Goal: Complete application form: Complete application form

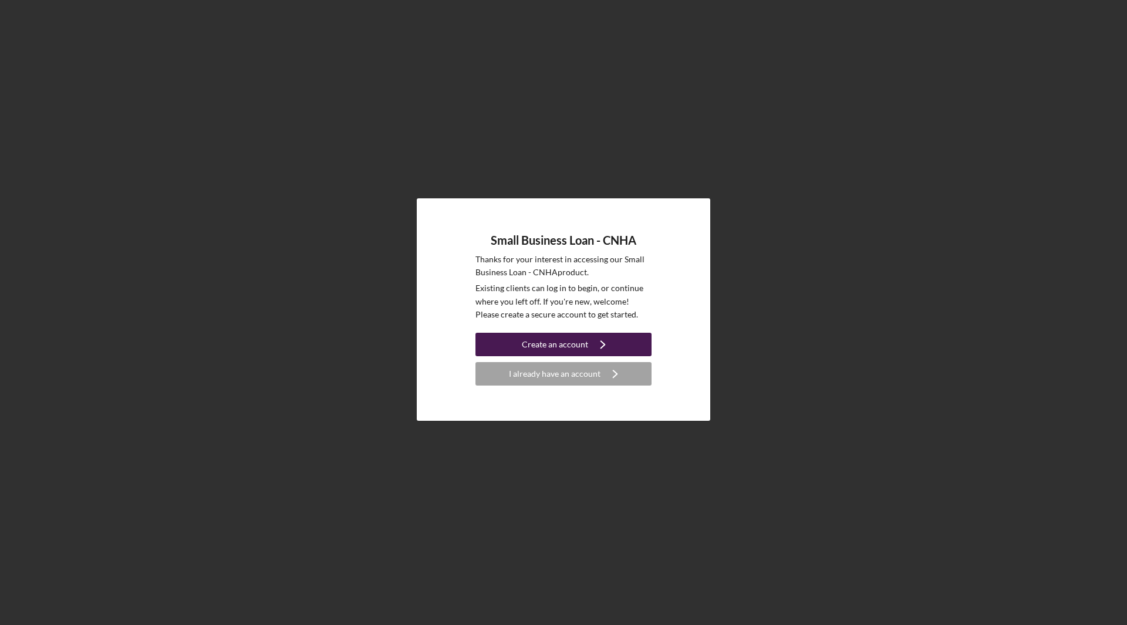
click at [544, 345] on div "Create an account" at bounding box center [555, 344] width 66 height 23
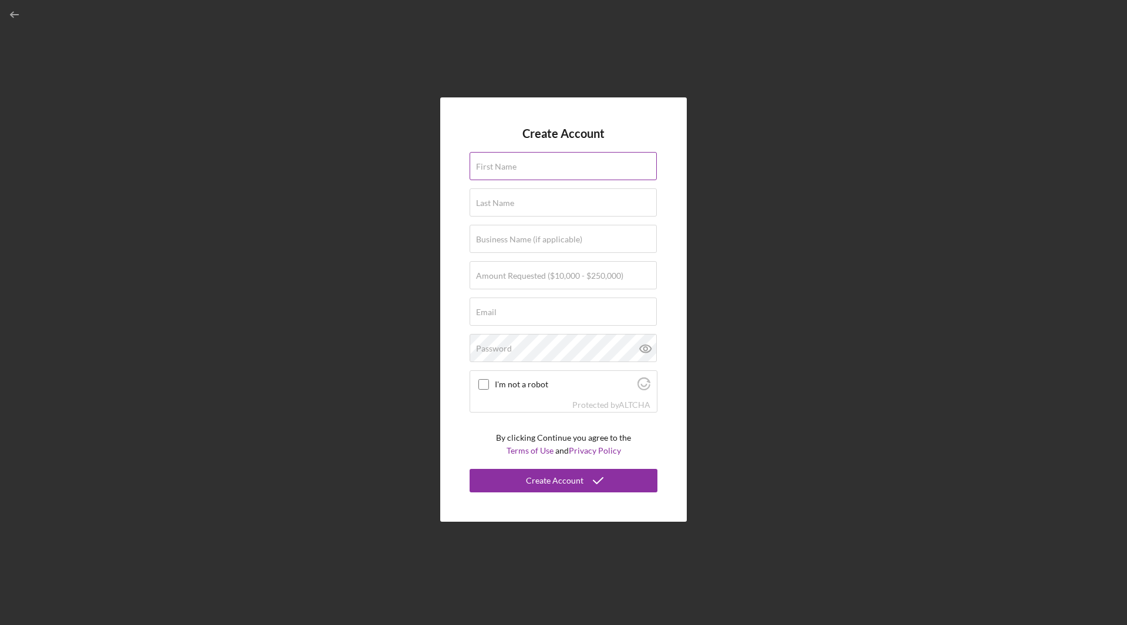
click at [568, 166] on div "First Name" at bounding box center [564, 166] width 188 height 29
type input "[PERSON_NAME]"
type input "[EMAIL_ADDRESS][DOMAIN_NAME]"
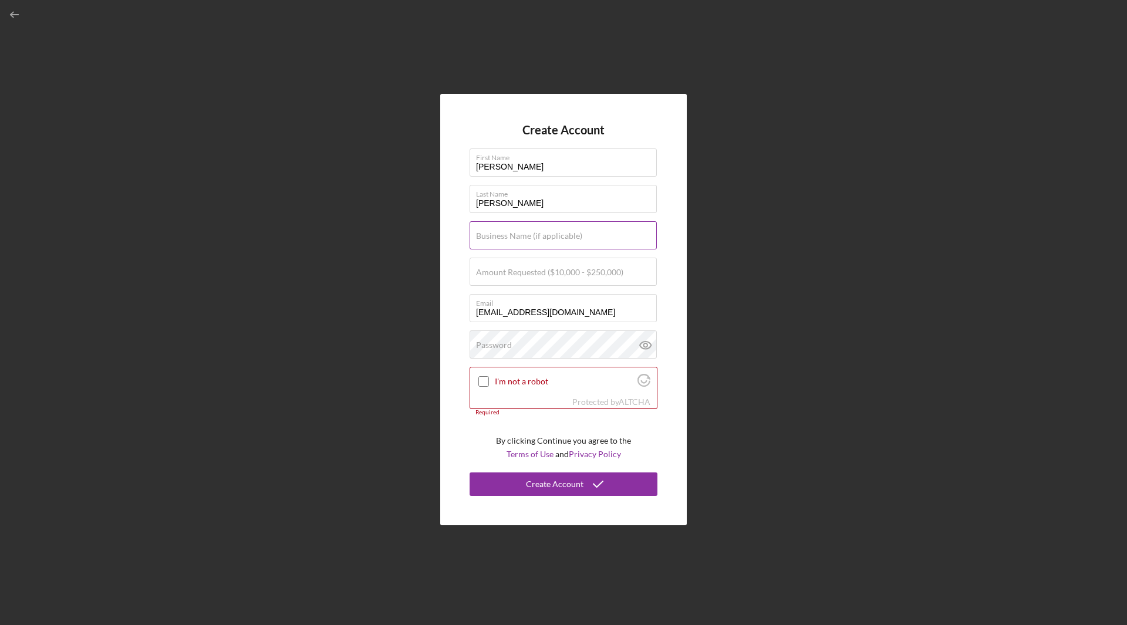
click at [532, 239] on label "Business Name (if applicable)" at bounding box center [529, 235] width 106 height 9
click at [532, 239] on input "Business Name (if applicable)" at bounding box center [563, 235] width 187 height 28
type input "Island Squeeze Lemonade LLC"
click at [540, 275] on label "Amount Requested ($10,000 - $250,000)" at bounding box center [549, 272] width 147 height 9
click at [540, 275] on input "Amount Requested ($10,000 - $250,000)" at bounding box center [563, 272] width 187 height 28
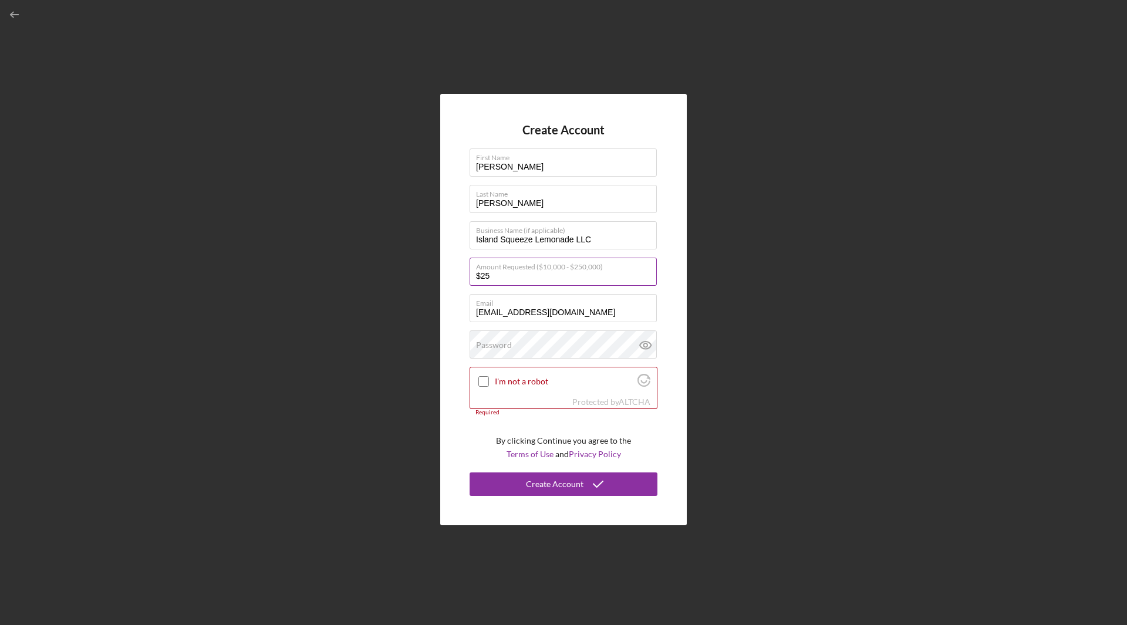
type input "$2"
type input "$35,000"
click at [532, 345] on div "Password" at bounding box center [564, 345] width 188 height 29
click at [643, 279] on input "$35,000" at bounding box center [563, 272] width 187 height 28
click at [586, 301] on label "Email" at bounding box center [566, 301] width 181 height 13
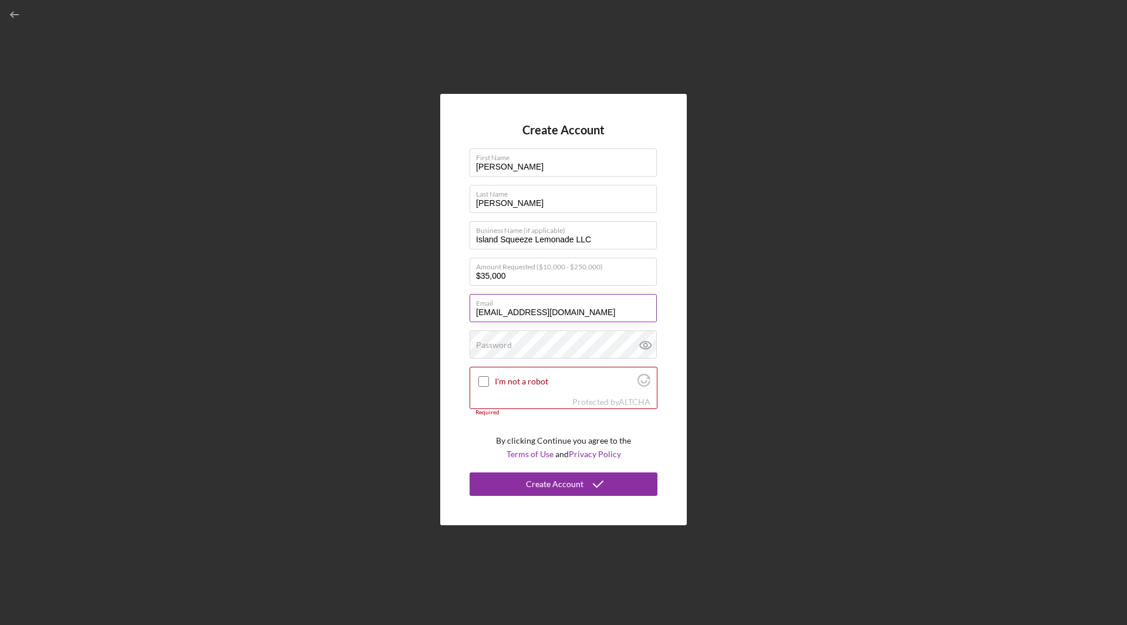
click at [586, 301] on input "[EMAIL_ADDRESS][DOMAIN_NAME]" at bounding box center [563, 308] width 187 height 28
type input "j"
type input "[EMAIL_ADDRESS][DOMAIN_NAME]"
click at [498, 349] on label "Password" at bounding box center [494, 345] width 36 height 9
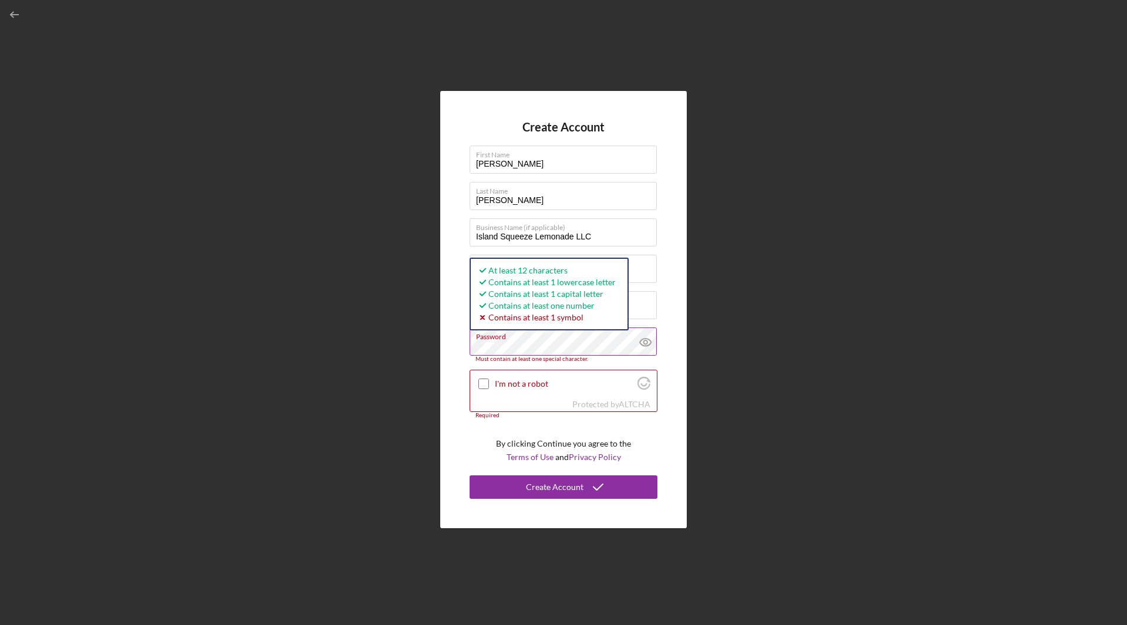
click at [645, 342] on icon at bounding box center [645, 342] width 29 height 29
click at [648, 342] on icon at bounding box center [645, 342] width 29 height 29
click at [645, 344] on icon at bounding box center [645, 343] width 4 height 4
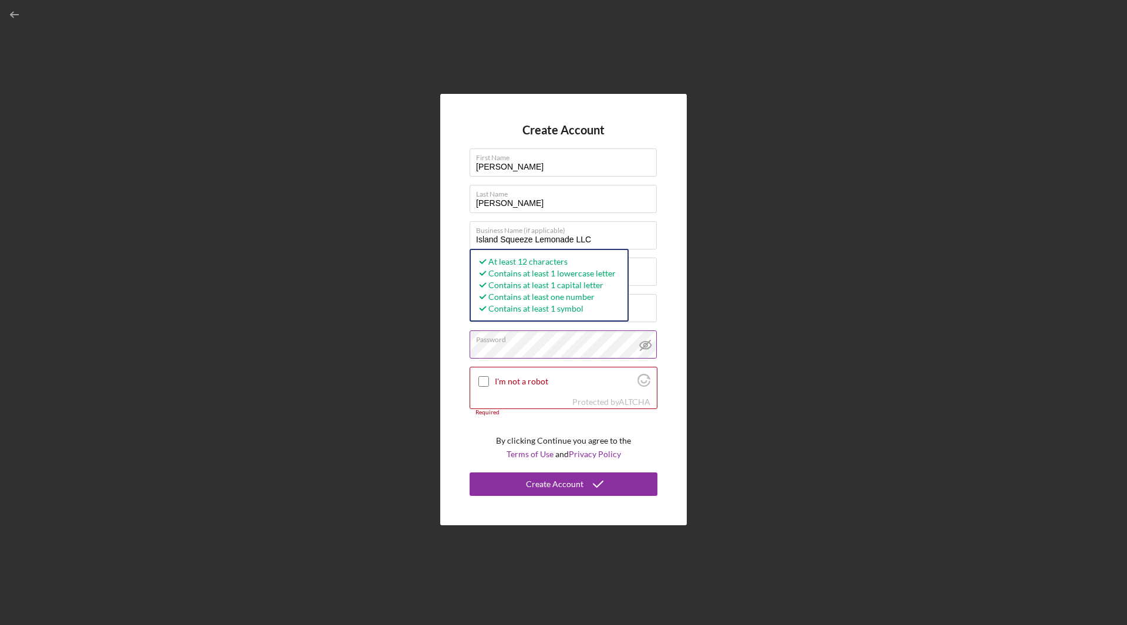
click at [646, 345] on icon at bounding box center [645, 345] width 29 height 29
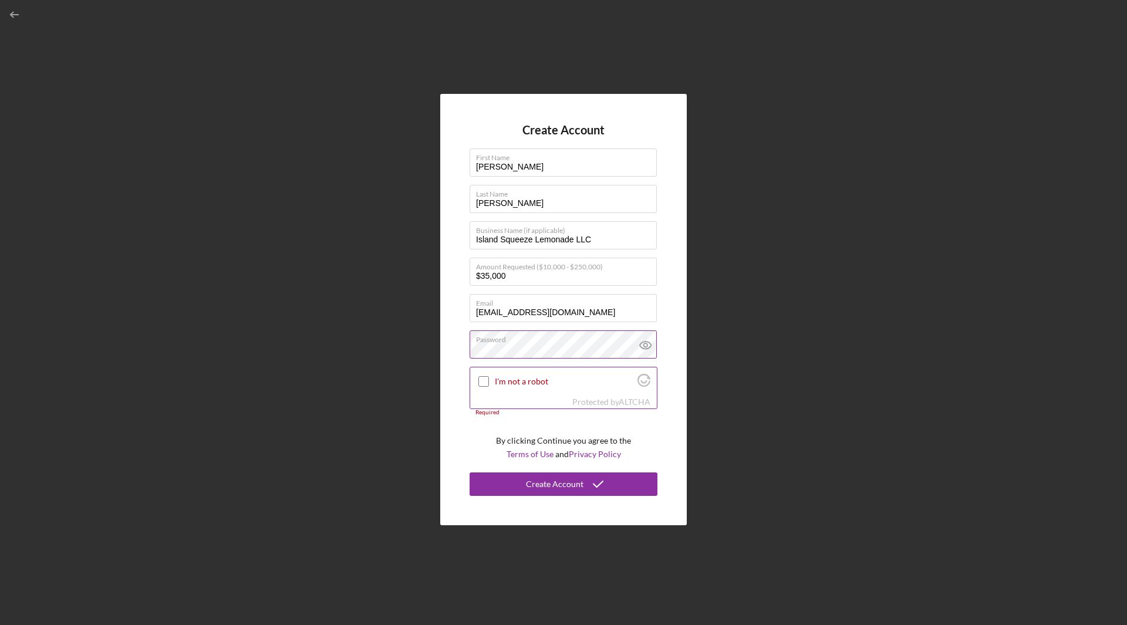
click at [484, 382] on input "I'm not a robot" at bounding box center [483, 381] width 11 height 11
checkbox input "true"
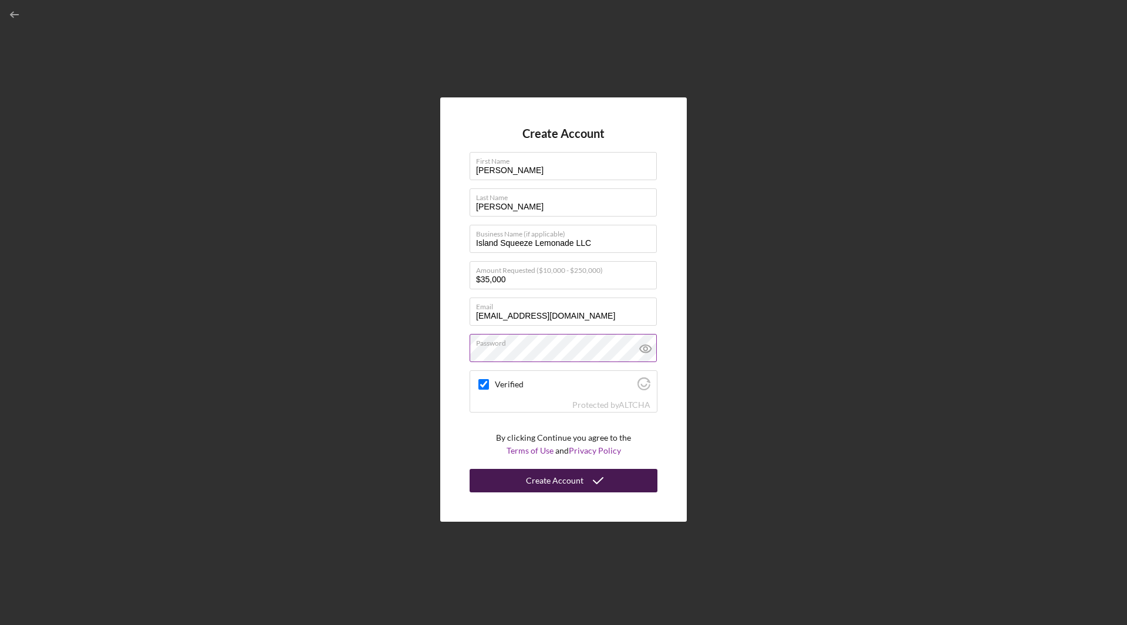
click at [550, 483] on div "Create Account" at bounding box center [555, 480] width 58 height 23
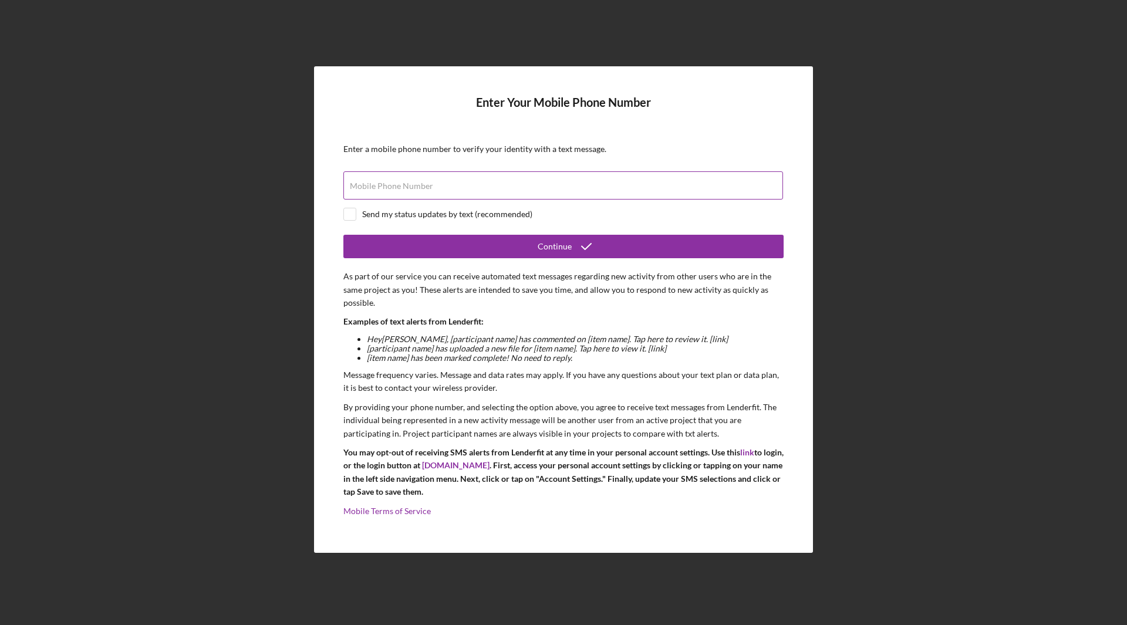
click at [571, 177] on input "Mobile Phone Number" at bounding box center [563, 185] width 440 height 28
type input "[PHONE_NUMBER]"
click at [348, 214] on input "checkbox" at bounding box center [350, 214] width 12 height 12
checkbox input "true"
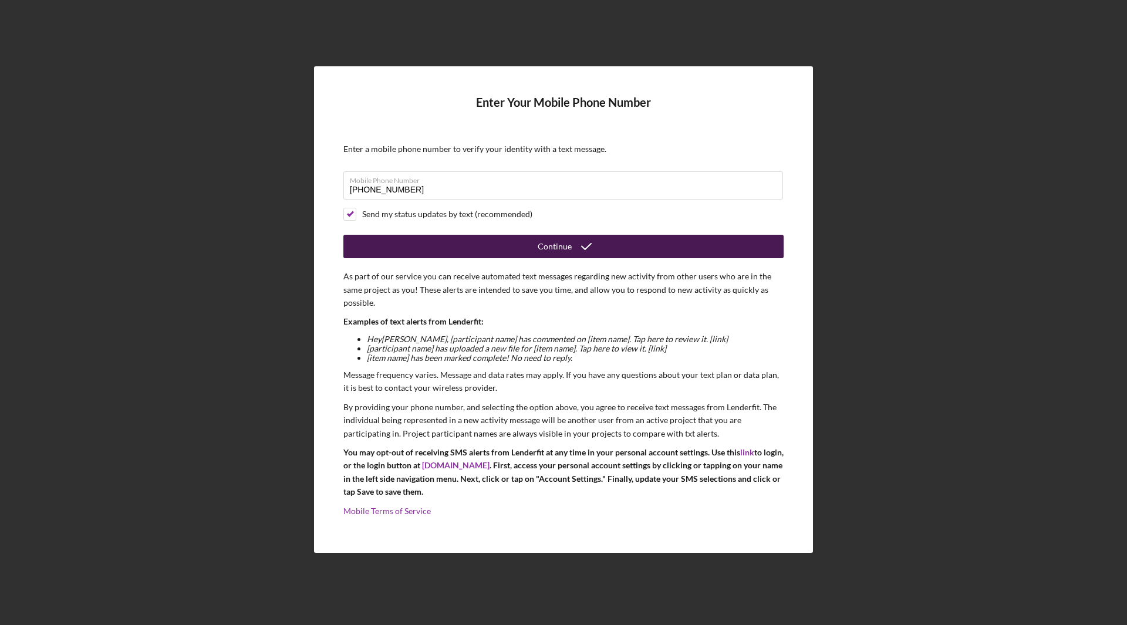
click at [505, 242] on button "Continue" at bounding box center [563, 246] width 440 height 23
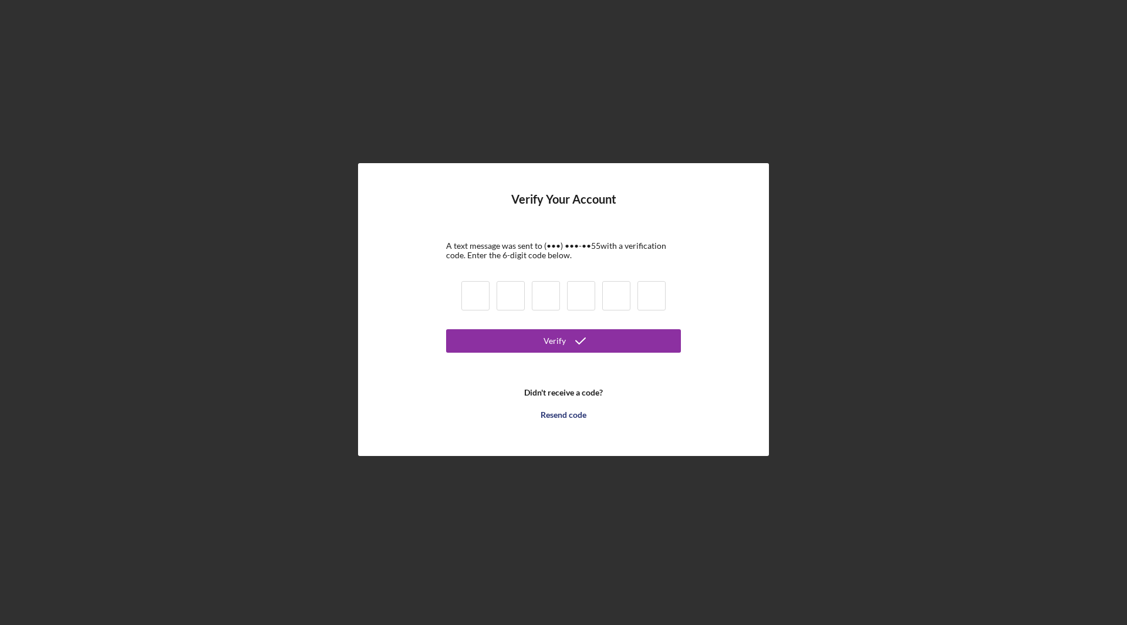
click at [472, 296] on input at bounding box center [475, 295] width 28 height 29
type input "9"
type input "5"
type input "4"
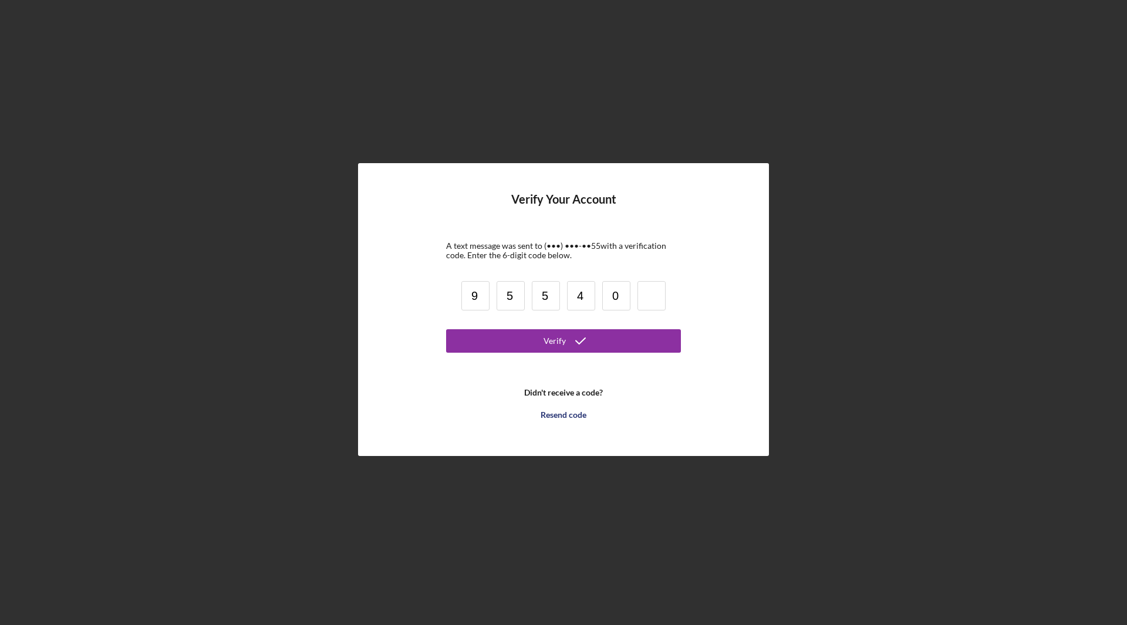
type input "0"
type input "1"
click at [551, 346] on div "Verify" at bounding box center [555, 340] width 22 height 23
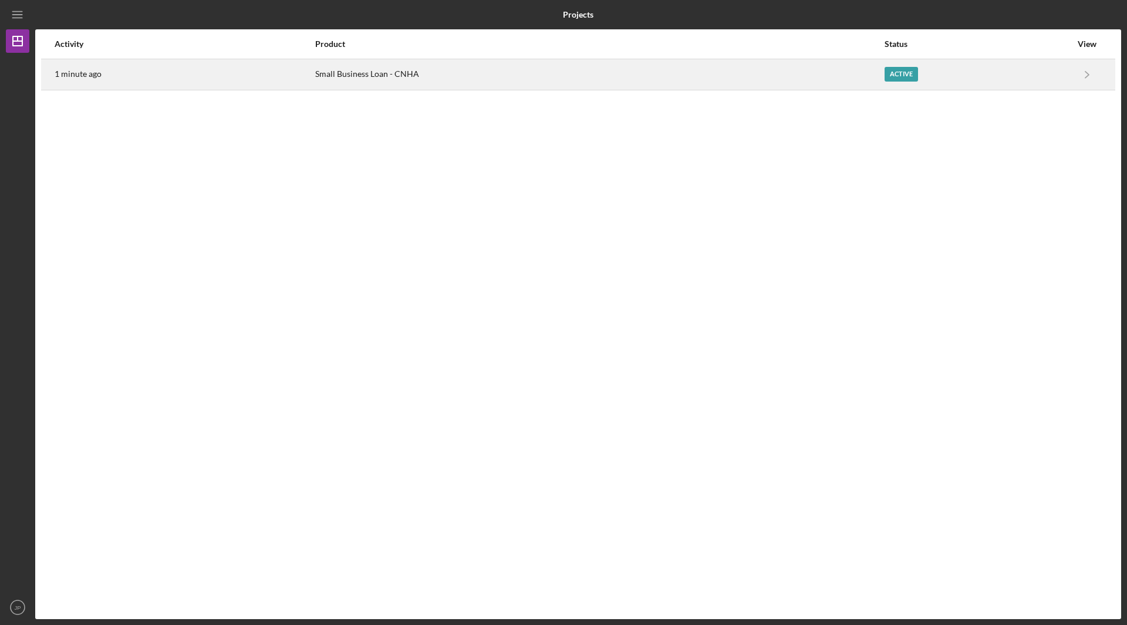
click at [1028, 76] on div "Active" at bounding box center [978, 74] width 187 height 29
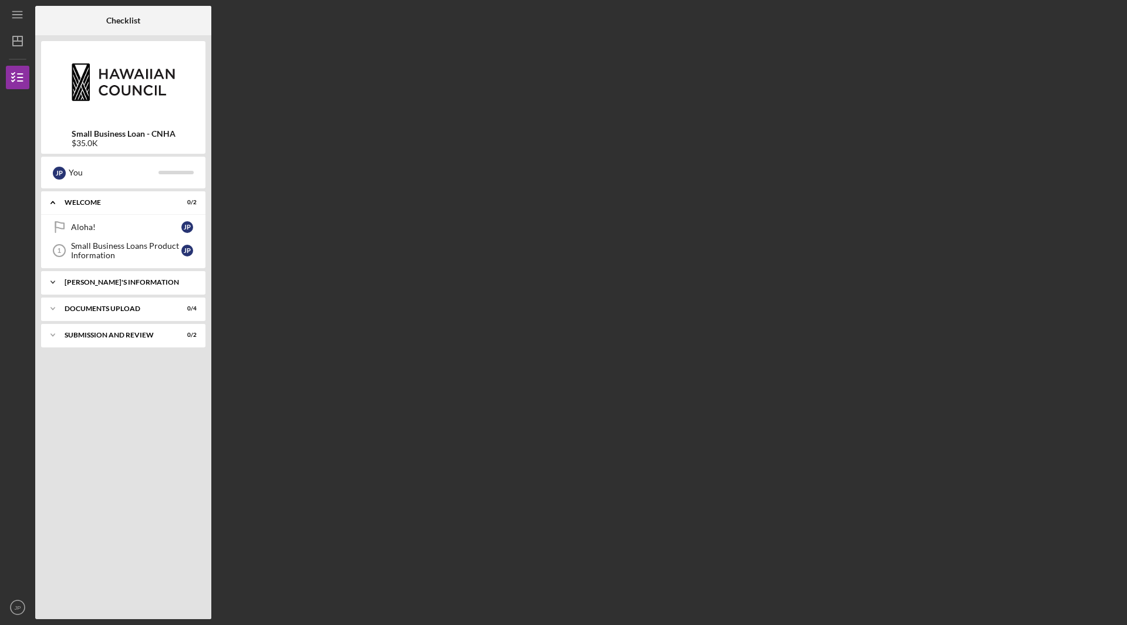
click at [139, 281] on div "[PERSON_NAME]'S INFORMATION" at bounding box center [128, 282] width 126 height 7
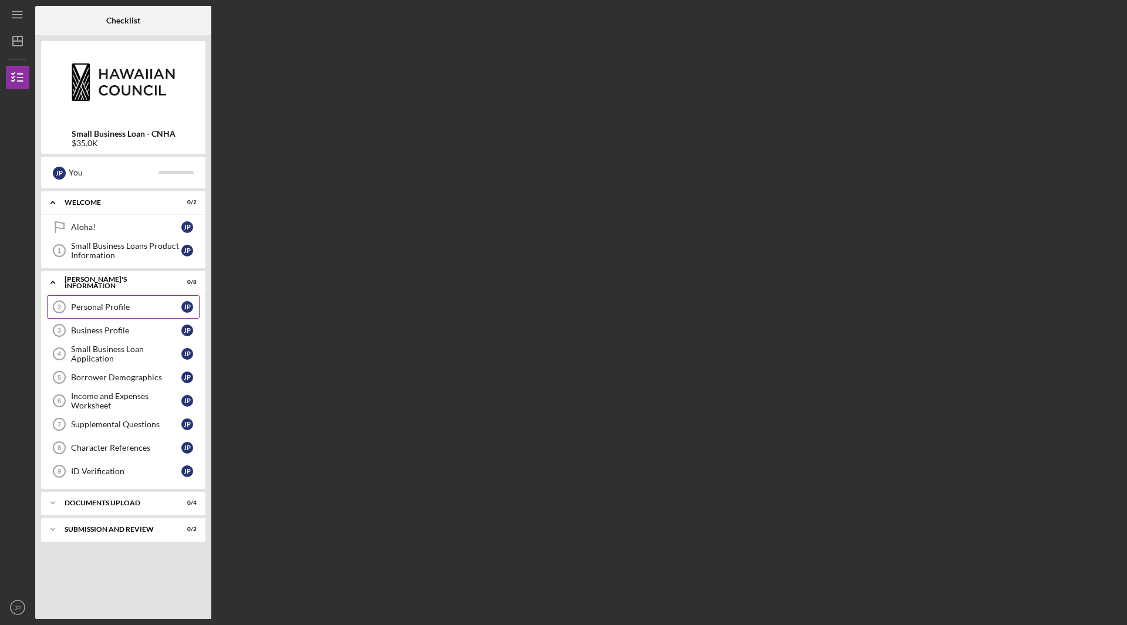
click at [62, 305] on icon "Personal Profile 2" at bounding box center [59, 306] width 29 height 29
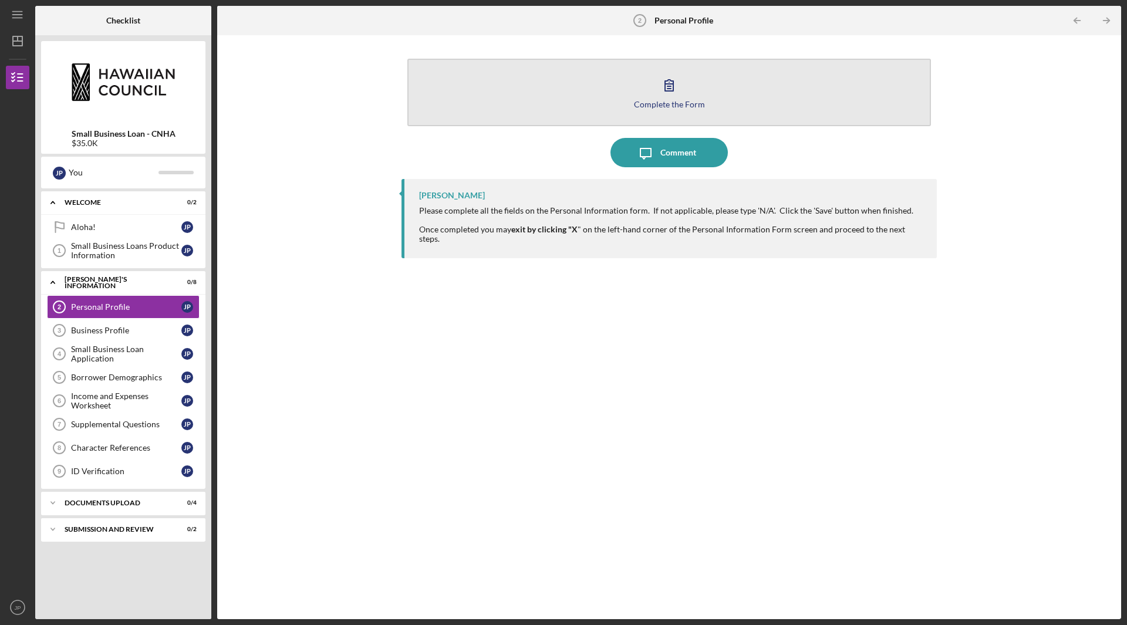
click at [668, 100] on div "Complete the Form" at bounding box center [669, 104] width 71 height 9
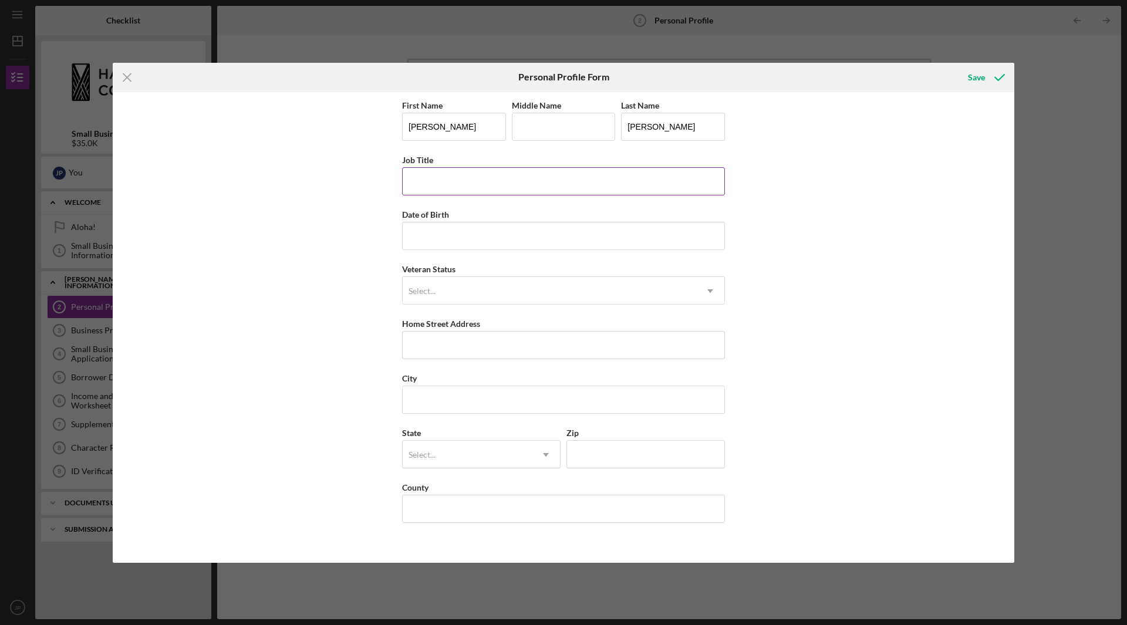
click at [671, 191] on input "Job Title" at bounding box center [563, 181] width 323 height 28
type input "Owner"
click at [517, 244] on input "Date of Birth" at bounding box center [563, 236] width 323 height 28
type input "[DATE]"
click at [519, 299] on div "Select..." at bounding box center [550, 291] width 294 height 27
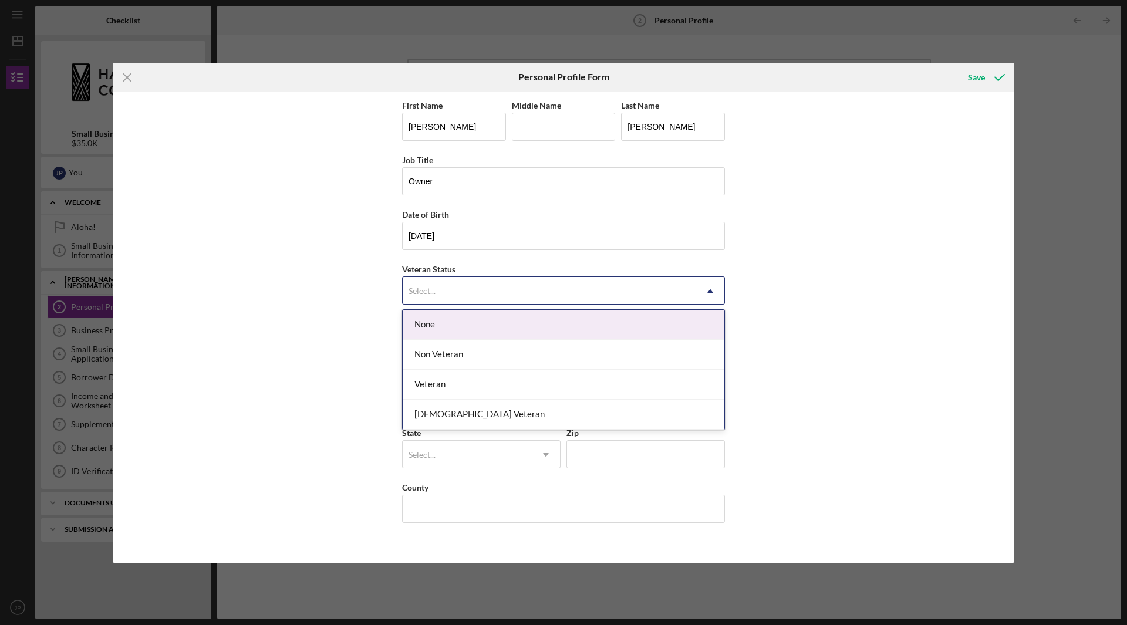
click at [473, 321] on div "None" at bounding box center [564, 325] width 322 height 30
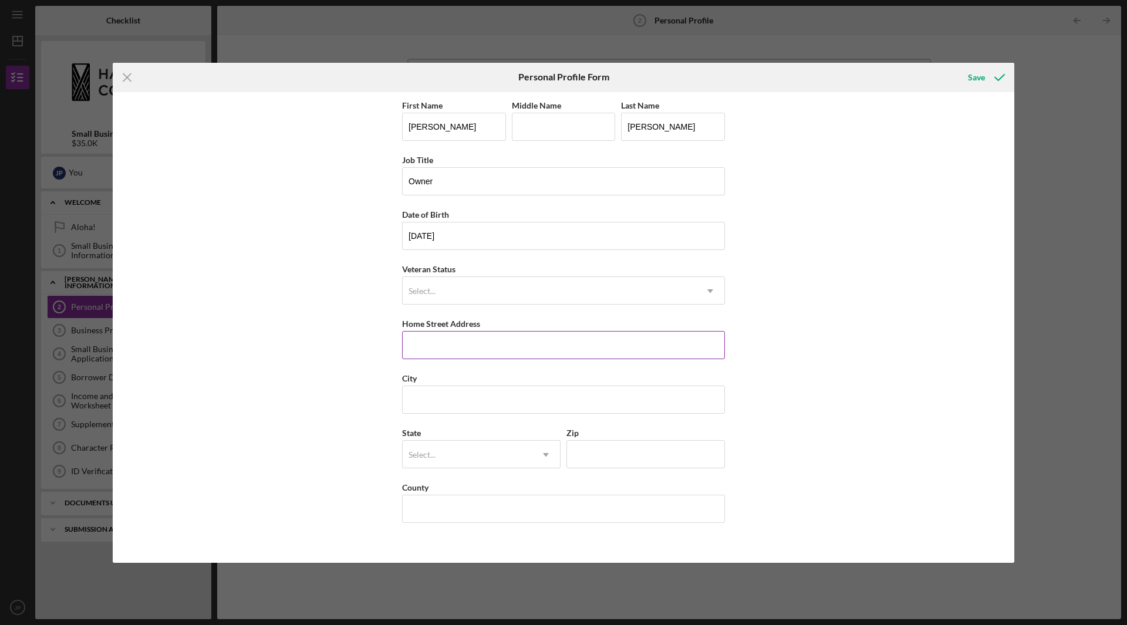
click at [452, 346] on input "Home Street Address" at bounding box center [563, 345] width 323 height 28
type input "94-[STREET_ADDRESS]"
type input "Waipahu"
type input "[US_STATE]"
type input "96797"
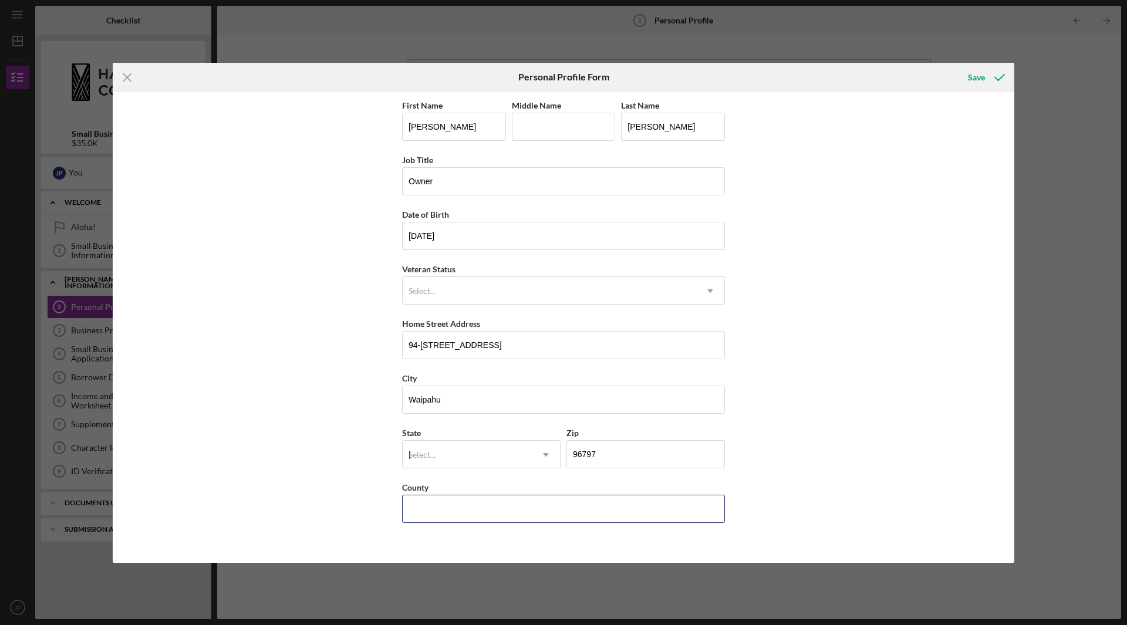
type input "[GEOGRAPHIC_DATA]"
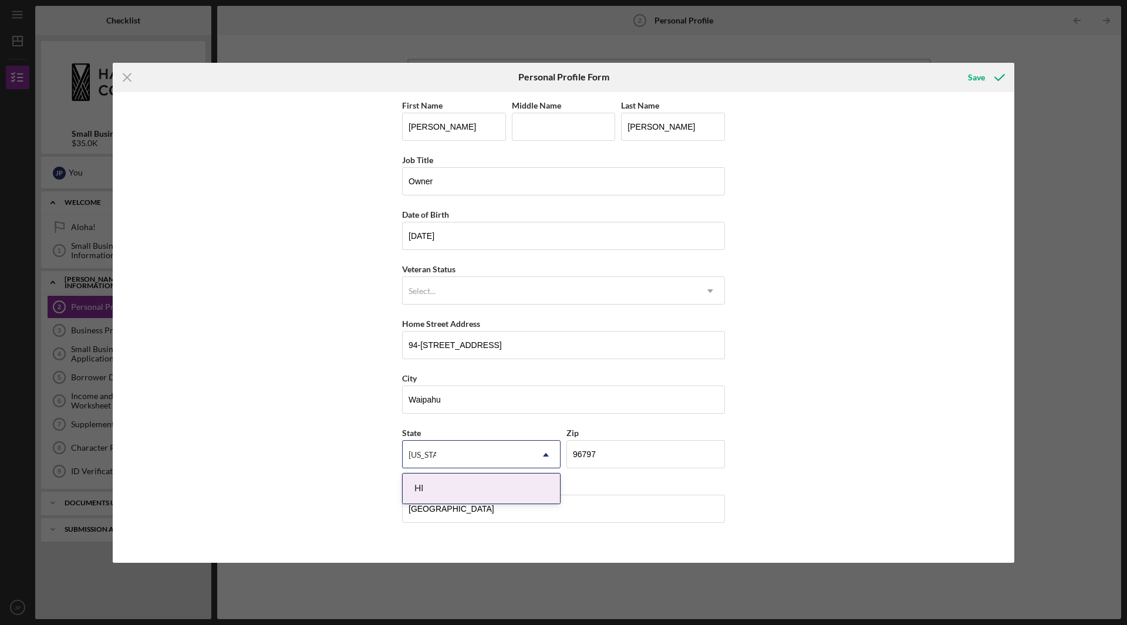
click at [491, 483] on div "HI" at bounding box center [481, 489] width 157 height 30
click at [979, 80] on div "Save" at bounding box center [976, 77] width 17 height 23
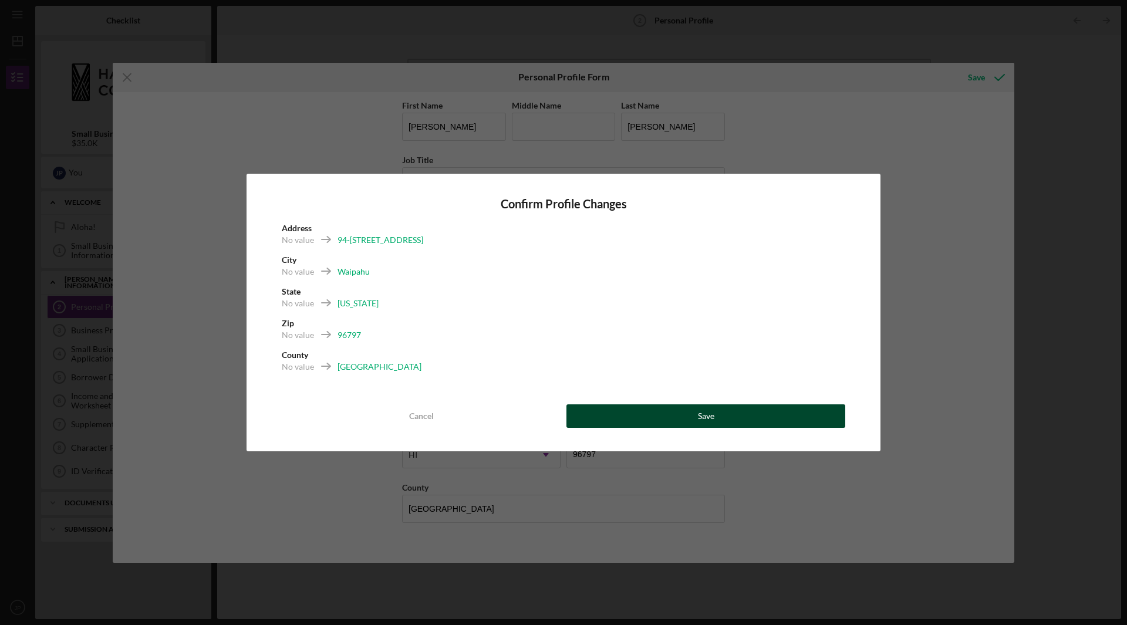
click at [692, 414] on button "Save" at bounding box center [706, 415] width 279 height 23
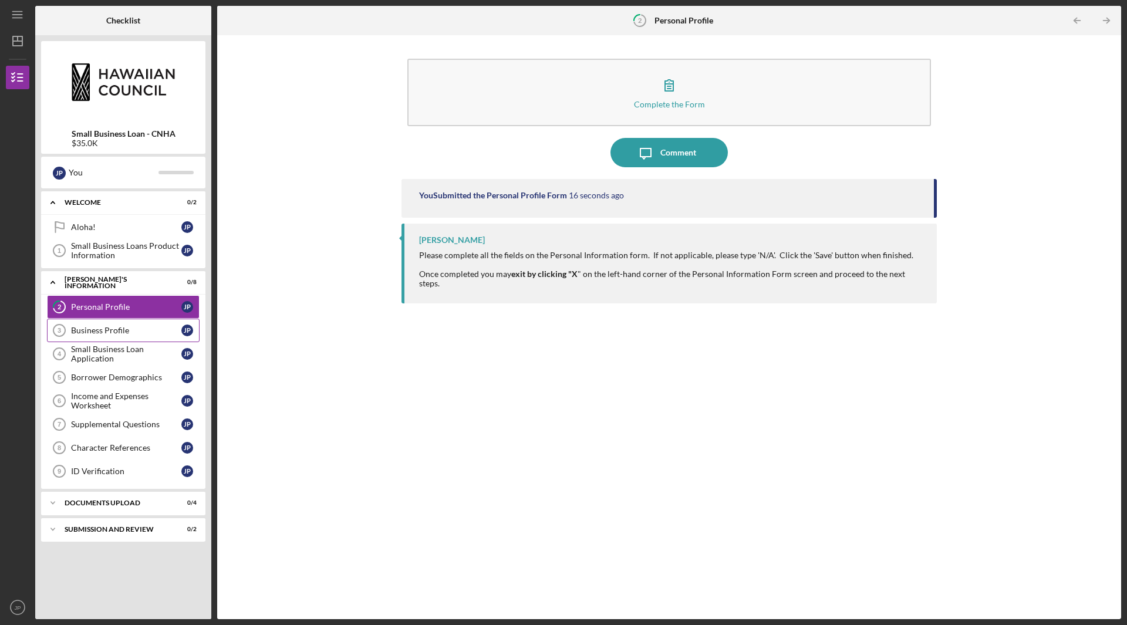
click at [112, 328] on div "Business Profile" at bounding box center [126, 330] width 110 height 9
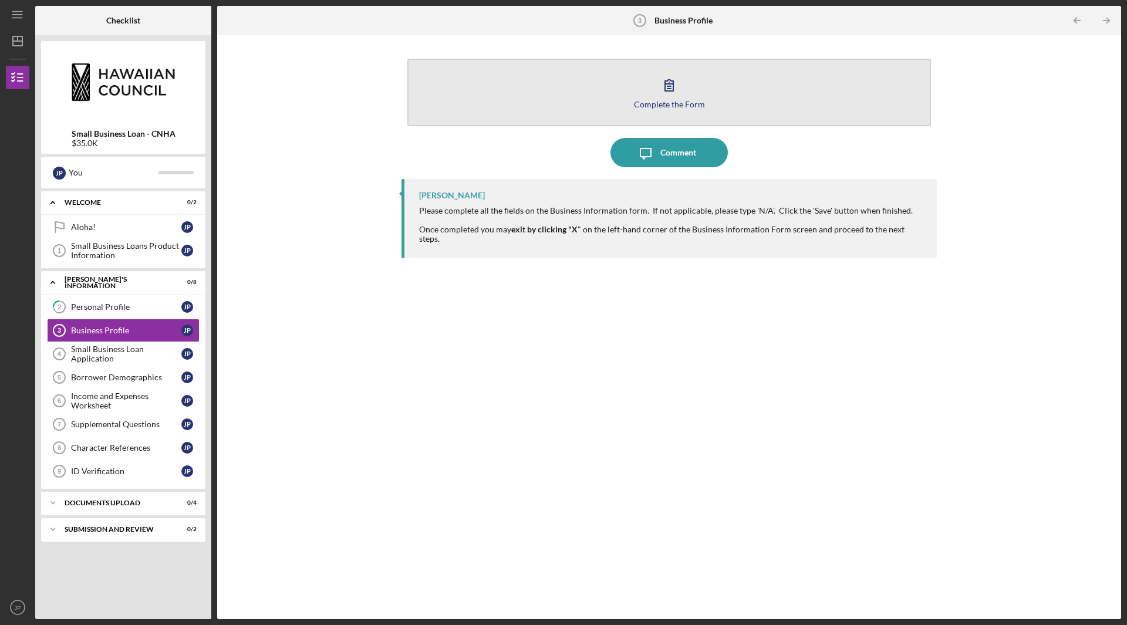
click at [609, 80] on button "Complete the Form Form" at bounding box center [669, 93] width 524 height 68
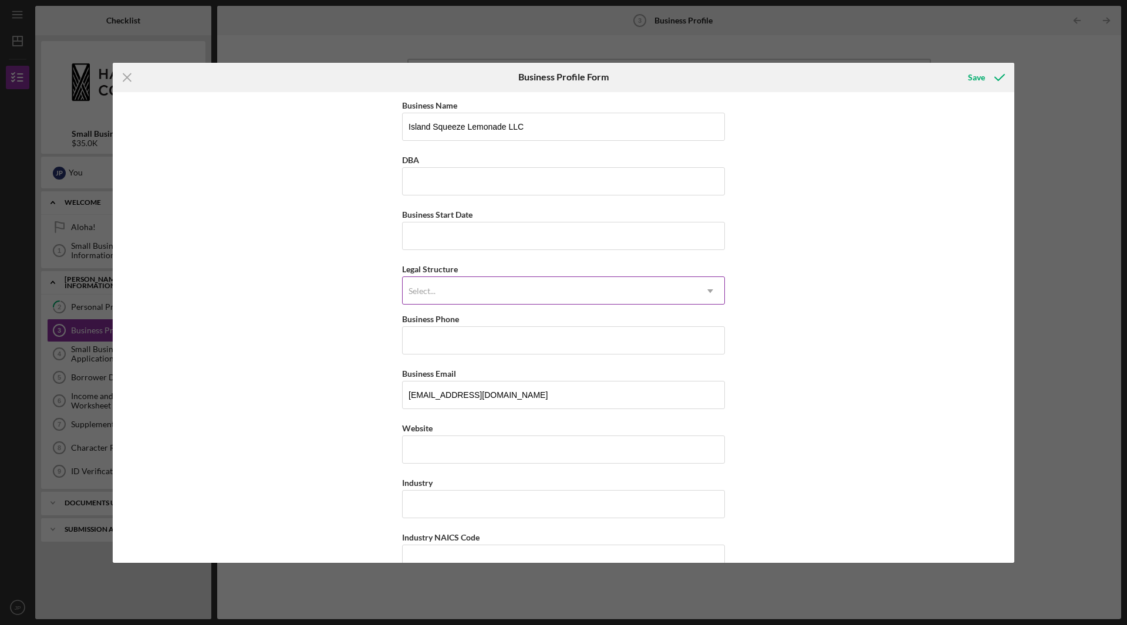
click at [706, 289] on icon "Icon/Dropdown Arrow" at bounding box center [710, 291] width 28 height 28
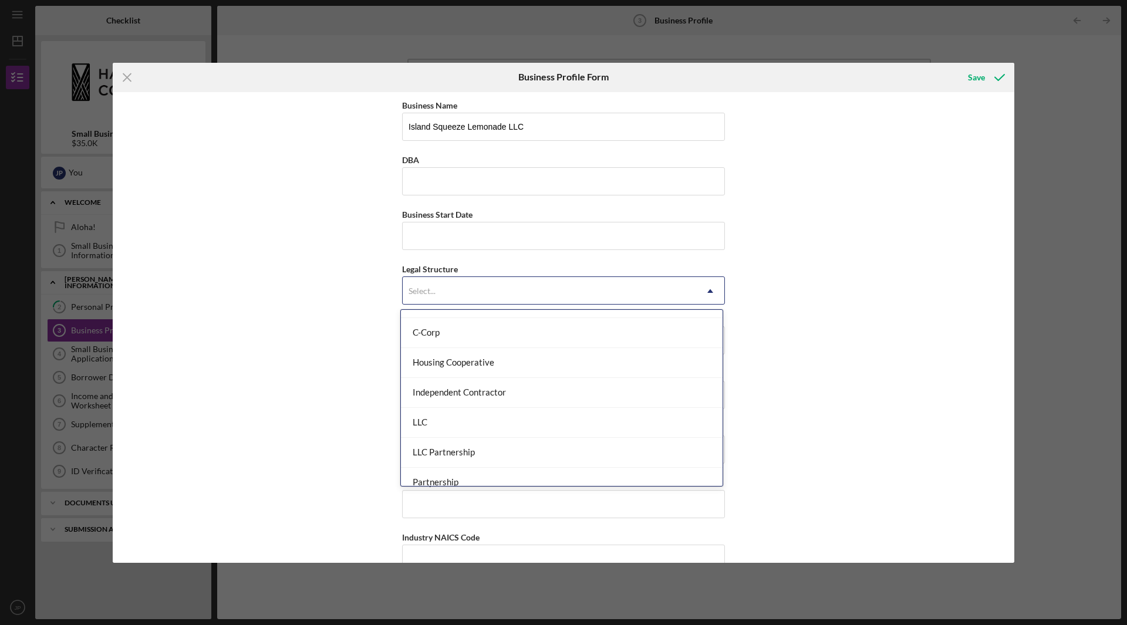
scroll to position [113, 0]
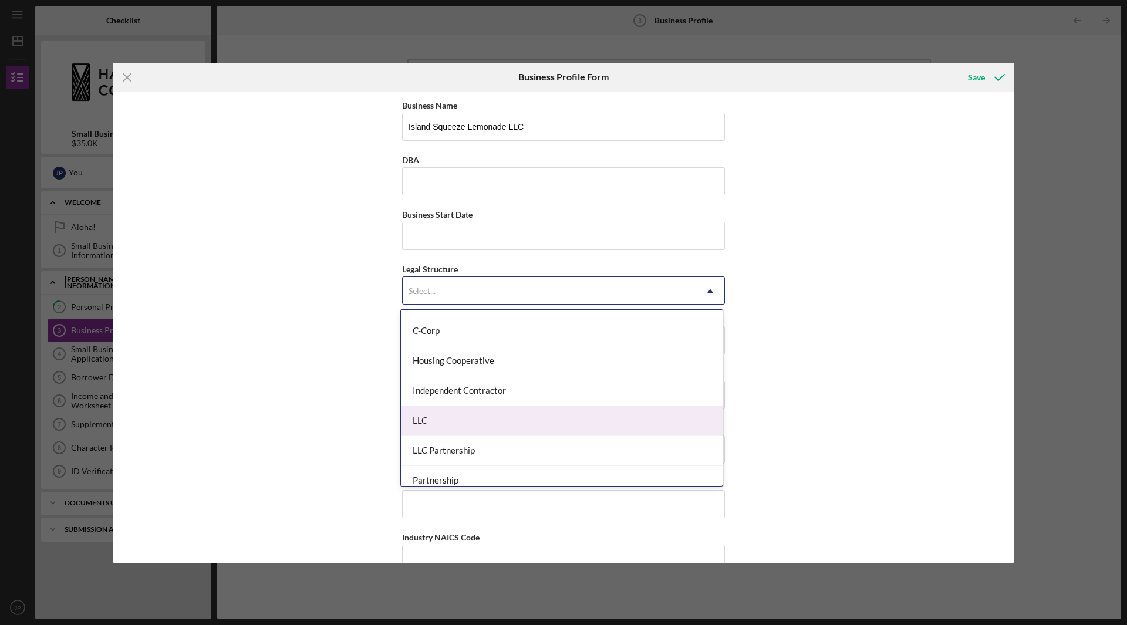
click at [468, 416] on div "LLC" at bounding box center [562, 421] width 322 height 30
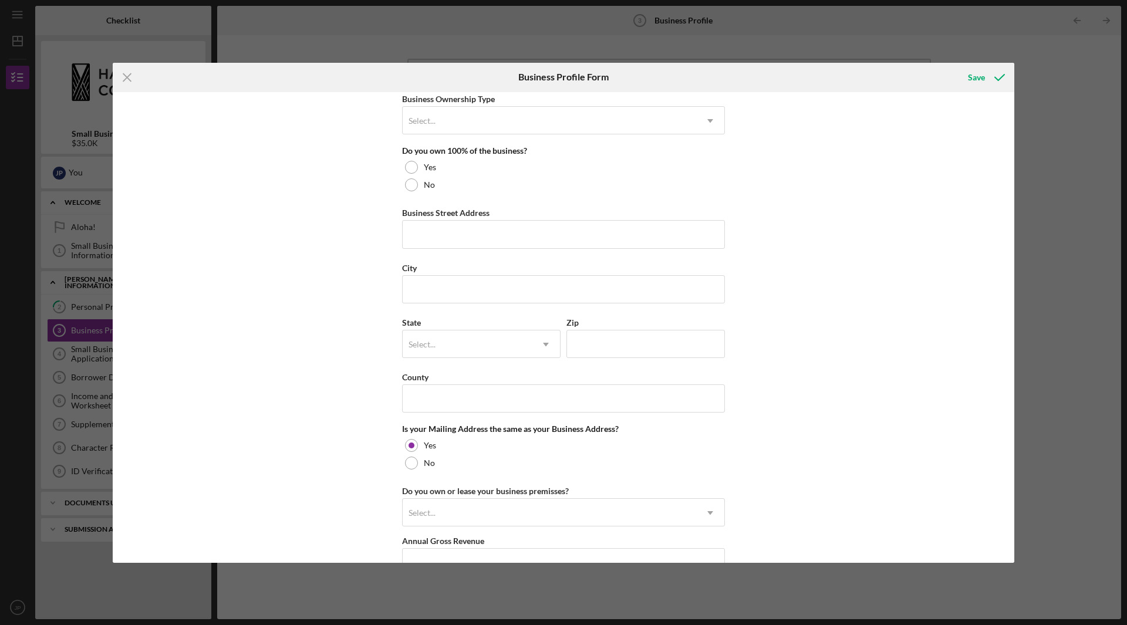
scroll to position [0, 0]
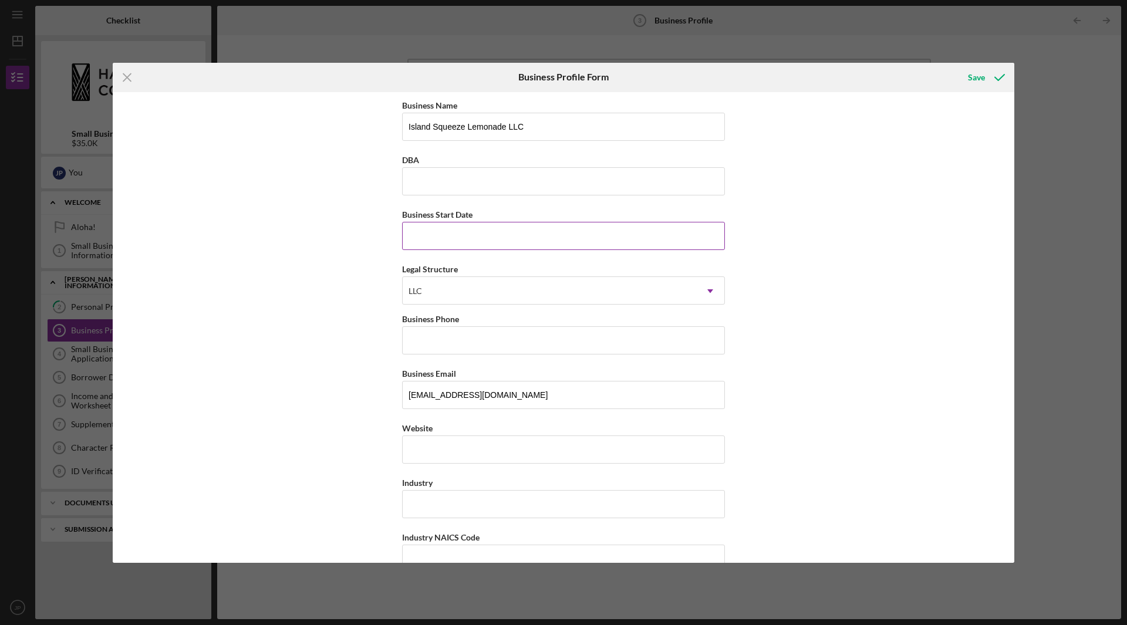
click at [459, 237] on input "Business Start Date" at bounding box center [563, 236] width 323 height 28
type input "[DATE]"
click at [461, 335] on input "Business Phone" at bounding box center [563, 340] width 323 height 28
type input "[PHONE_NUMBER]"
type input "Island Squeeze Lemonade LLC"
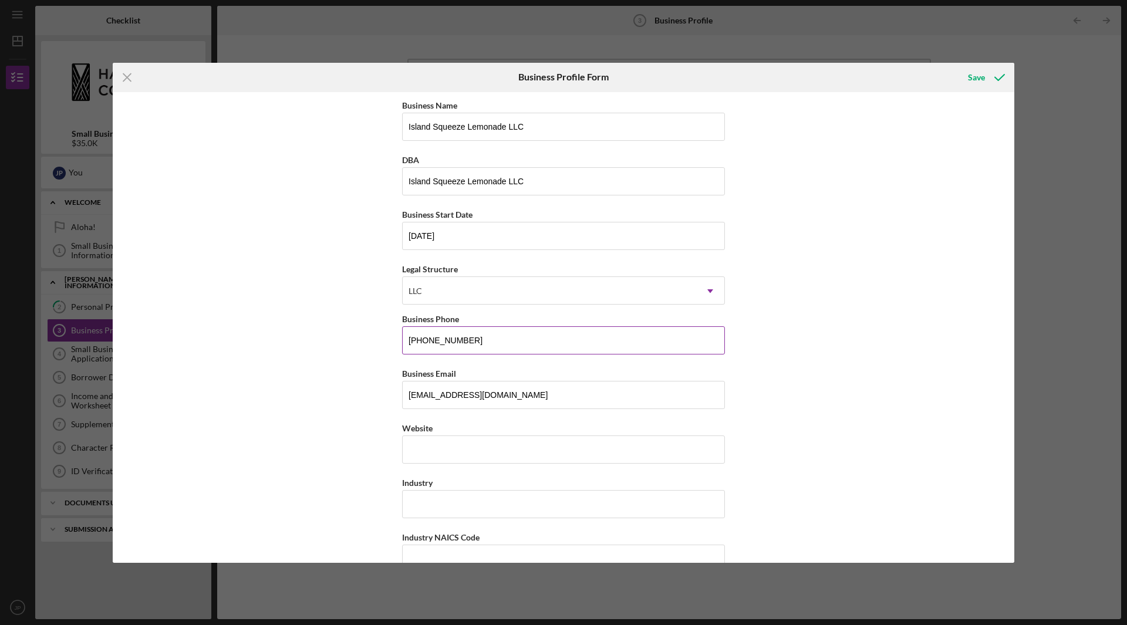
type input "94-[STREET_ADDRESS]"
type input "Waipahu"
type input "Hi"
type input "96797"
type input "Hi"
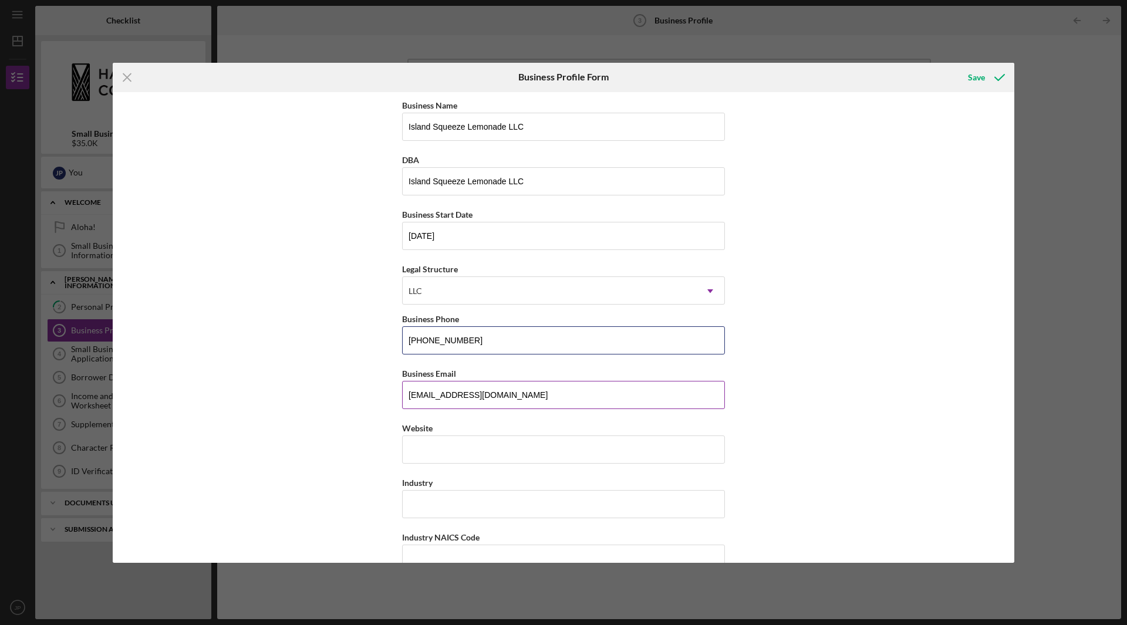
type input "[PHONE_NUMBER]"
click at [549, 179] on input "Island Squeeze Lemonade LLC" at bounding box center [563, 181] width 323 height 28
type input "I"
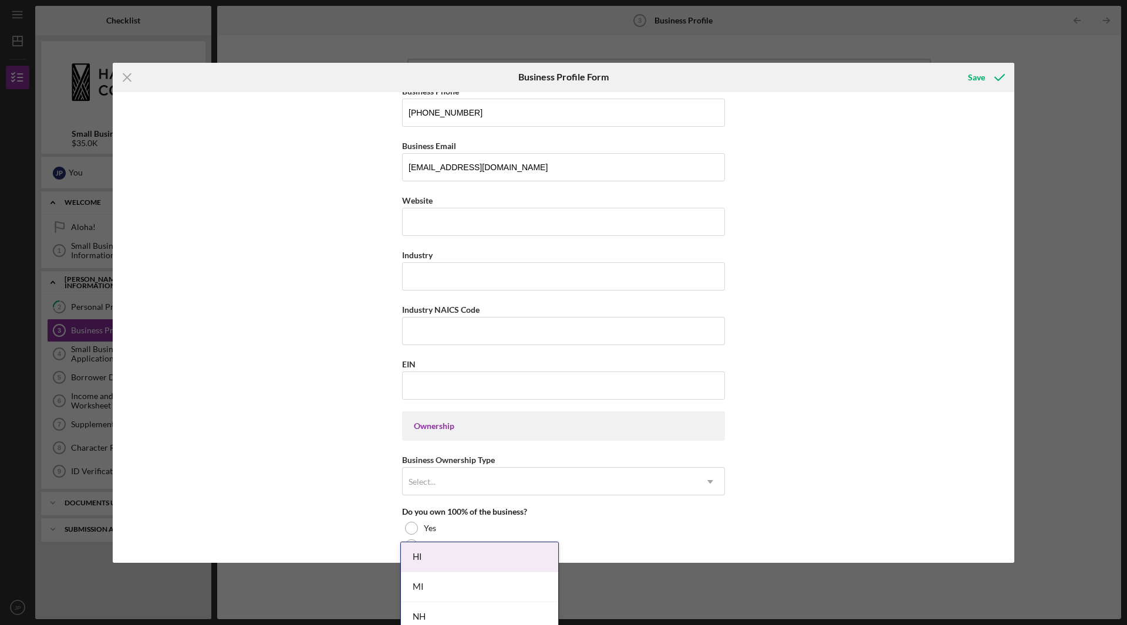
scroll to position [230, 0]
click at [470, 220] on input "Website" at bounding box center [563, 220] width 323 height 28
type input "[DOMAIN_NAME]"
click at [423, 272] on input "Industry" at bounding box center [563, 275] width 323 height 28
click at [432, 383] on input "EIN" at bounding box center [563, 384] width 323 height 28
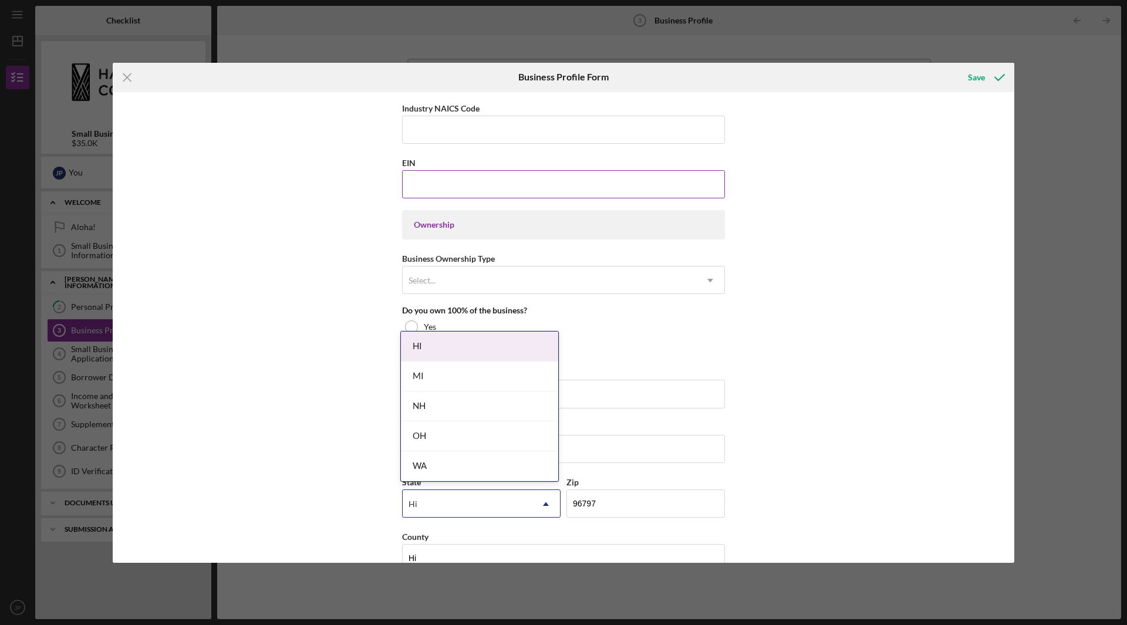
scroll to position [433, 0]
click at [471, 273] on div "Select..." at bounding box center [550, 277] width 294 height 27
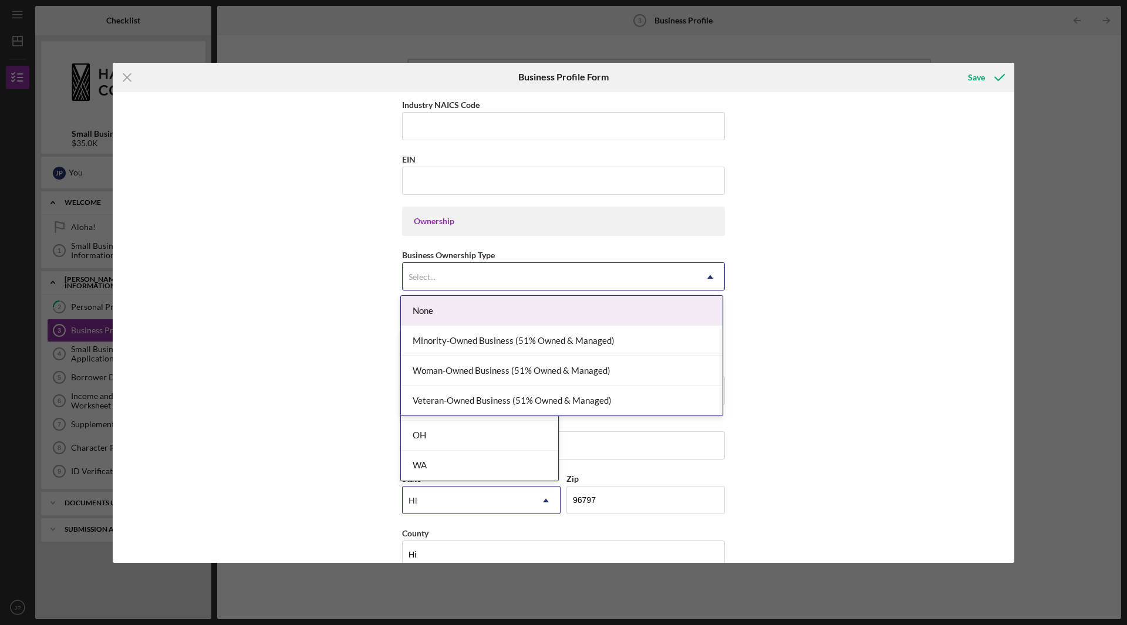
click at [460, 309] on div "None" at bounding box center [562, 311] width 322 height 30
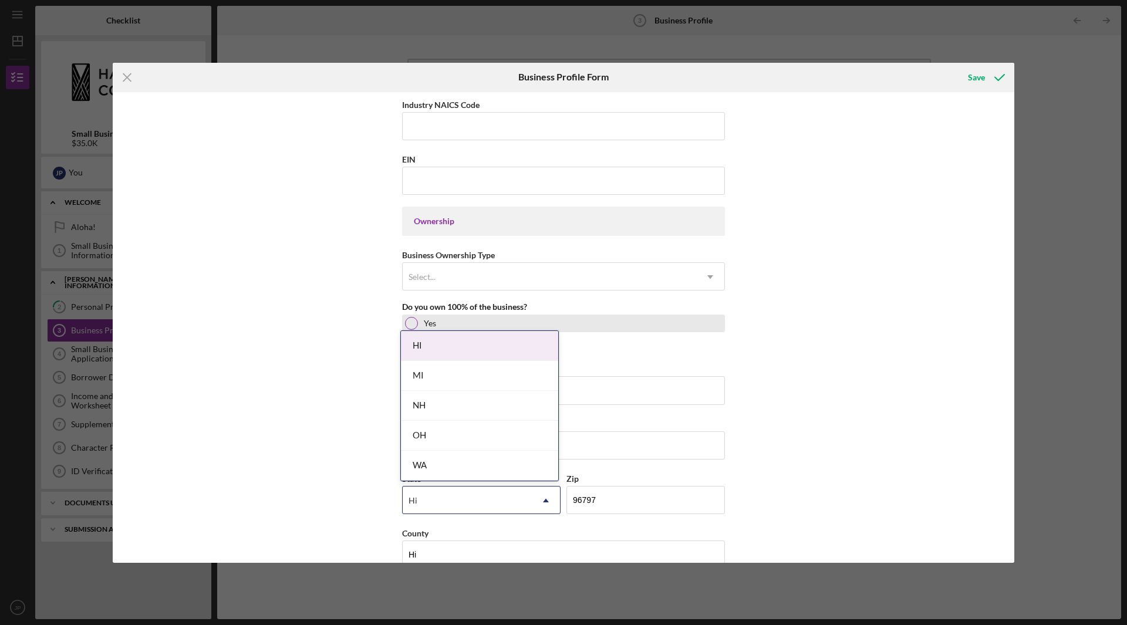
click at [408, 325] on div at bounding box center [411, 323] width 13 height 13
click at [323, 293] on div "Business Name Island Squeeze Lemonade LLC DBA Business Start Date [DATE] Legal …" at bounding box center [564, 327] width 902 height 471
click at [440, 341] on div "HI" at bounding box center [479, 346] width 157 height 30
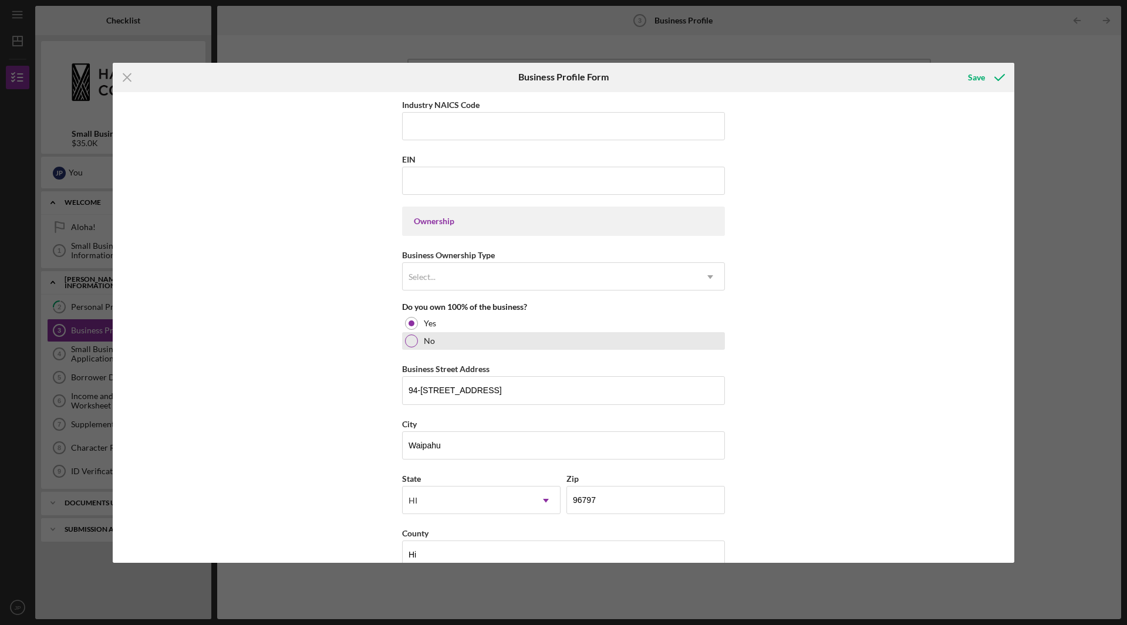
click at [412, 343] on div at bounding box center [411, 341] width 13 height 13
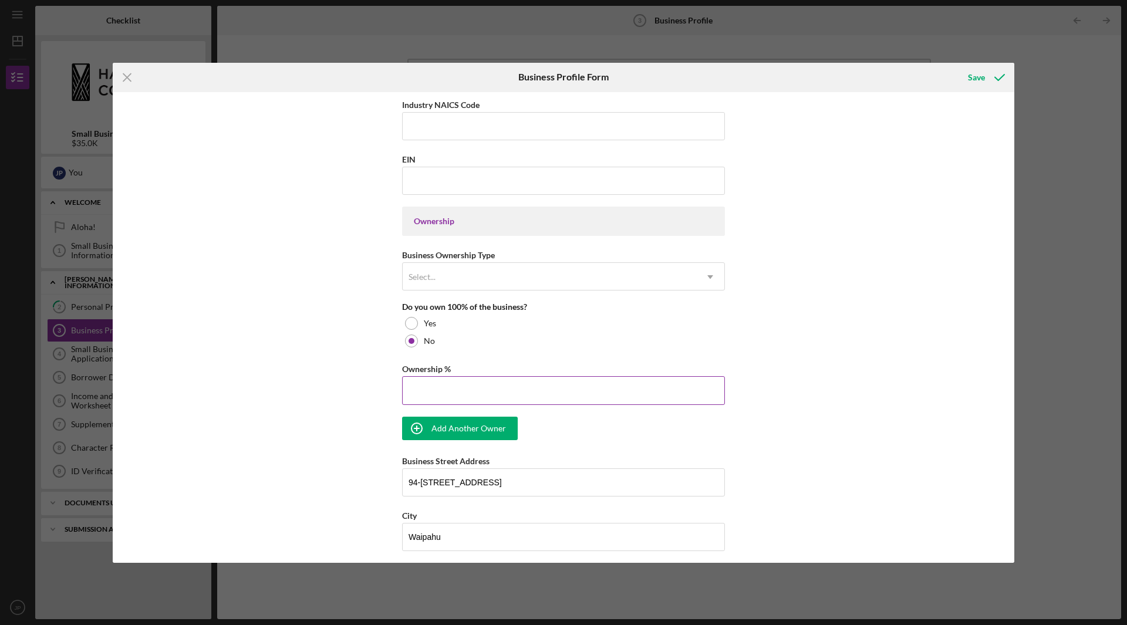
click at [422, 390] on input "Ownership %" at bounding box center [563, 390] width 323 height 28
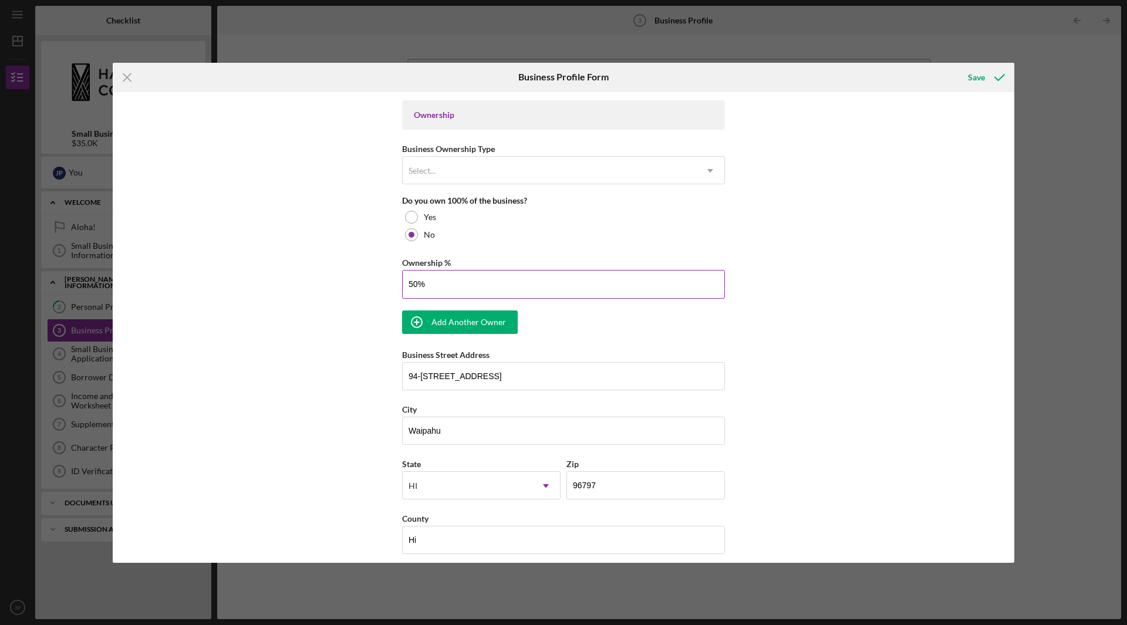
scroll to position [540, 0]
click at [450, 322] on div "Add Another Owner" at bounding box center [469, 320] width 75 height 23
type input "50.00%"
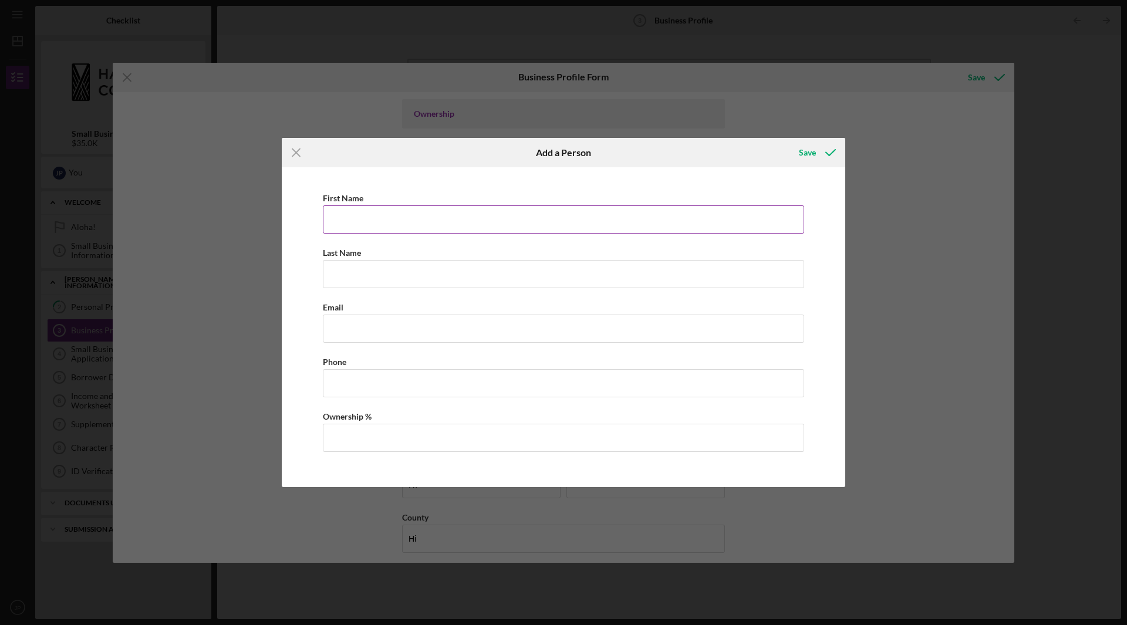
click at [392, 225] on input "First Name" at bounding box center [563, 219] width 481 height 28
type input "[PERSON_NAME]"
type input "[EMAIL_ADDRESS][DOMAIN_NAME]"
type input "[PHONE_NUMBER]"
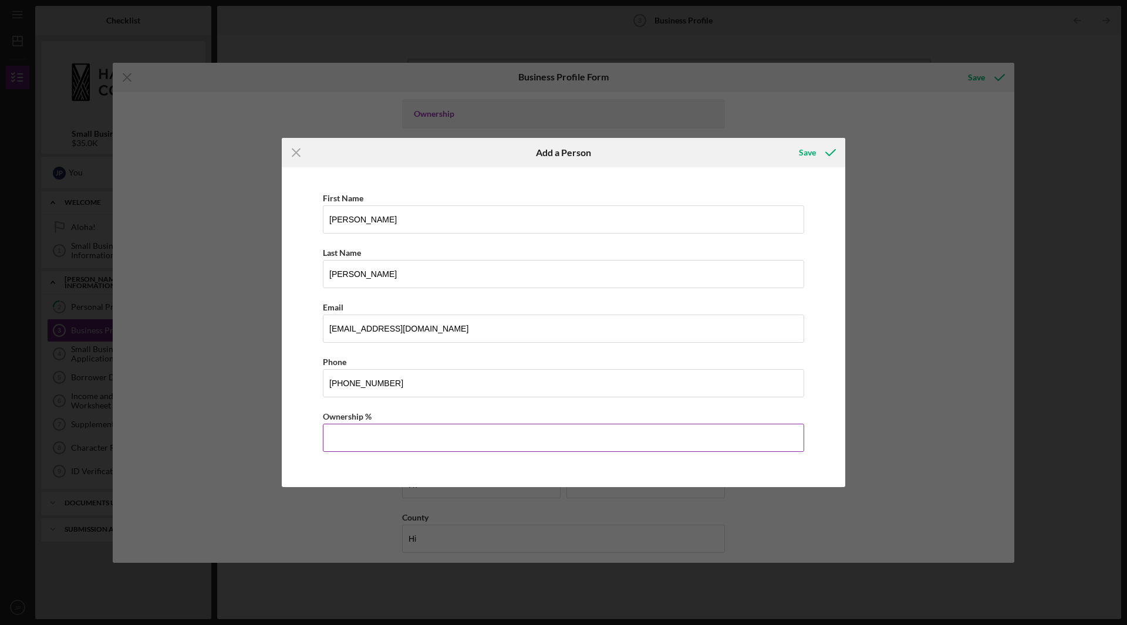
click at [362, 444] on input "Ownership %" at bounding box center [563, 438] width 481 height 28
click at [812, 153] on div "Save" at bounding box center [807, 152] width 17 height 23
type input "50.00%"
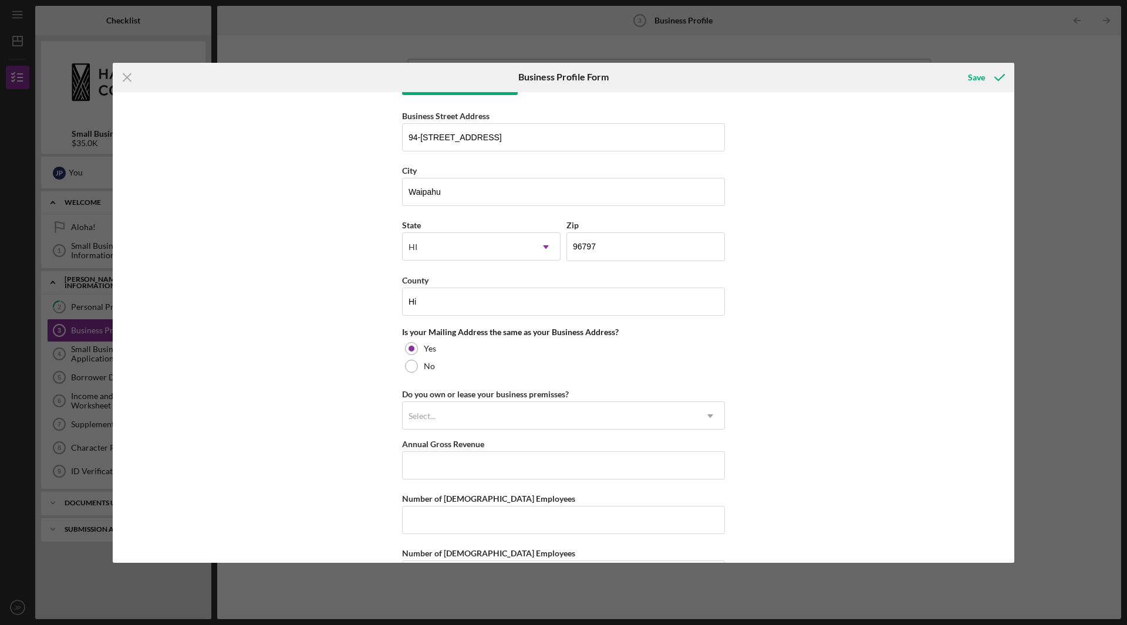
scroll to position [895, 0]
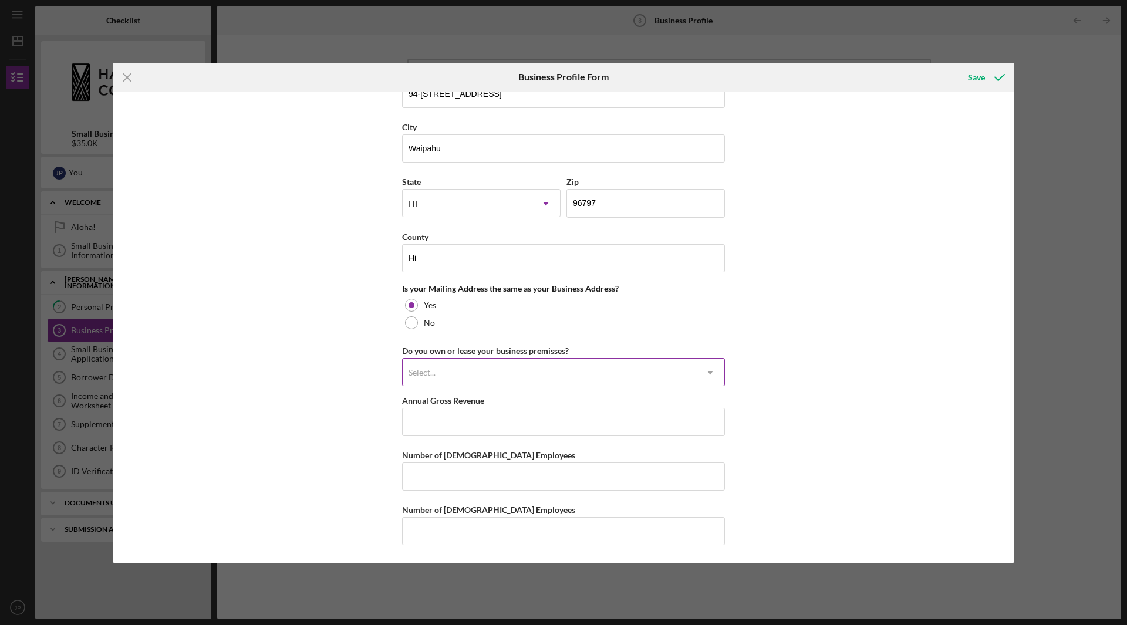
click at [676, 375] on div "Select..." at bounding box center [550, 372] width 294 height 27
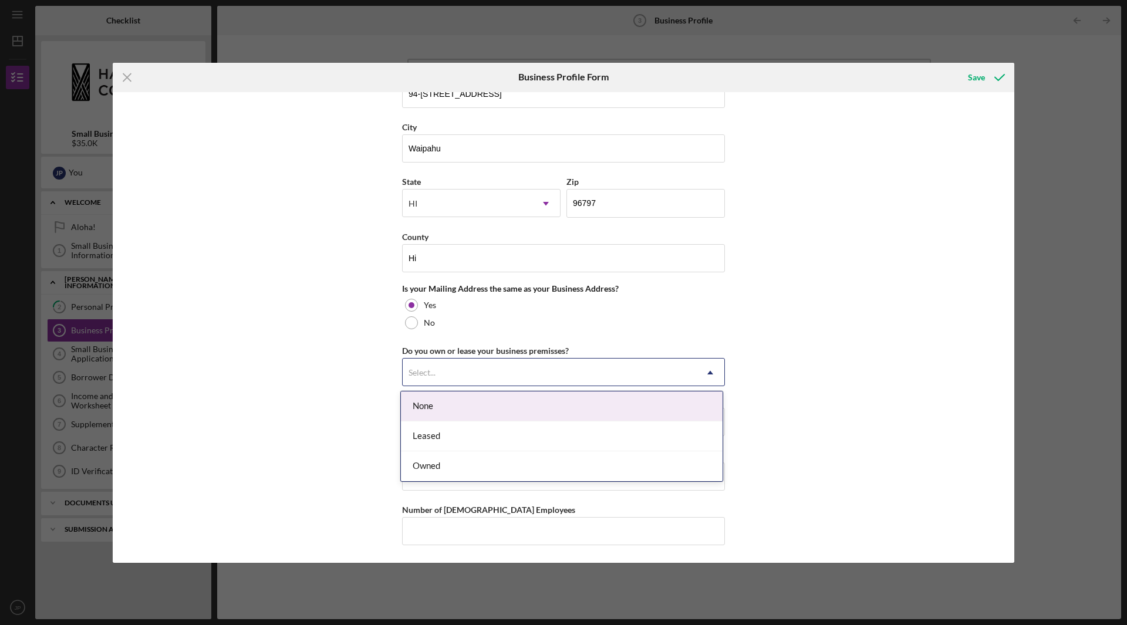
click at [629, 398] on div "None" at bounding box center [562, 407] width 322 height 30
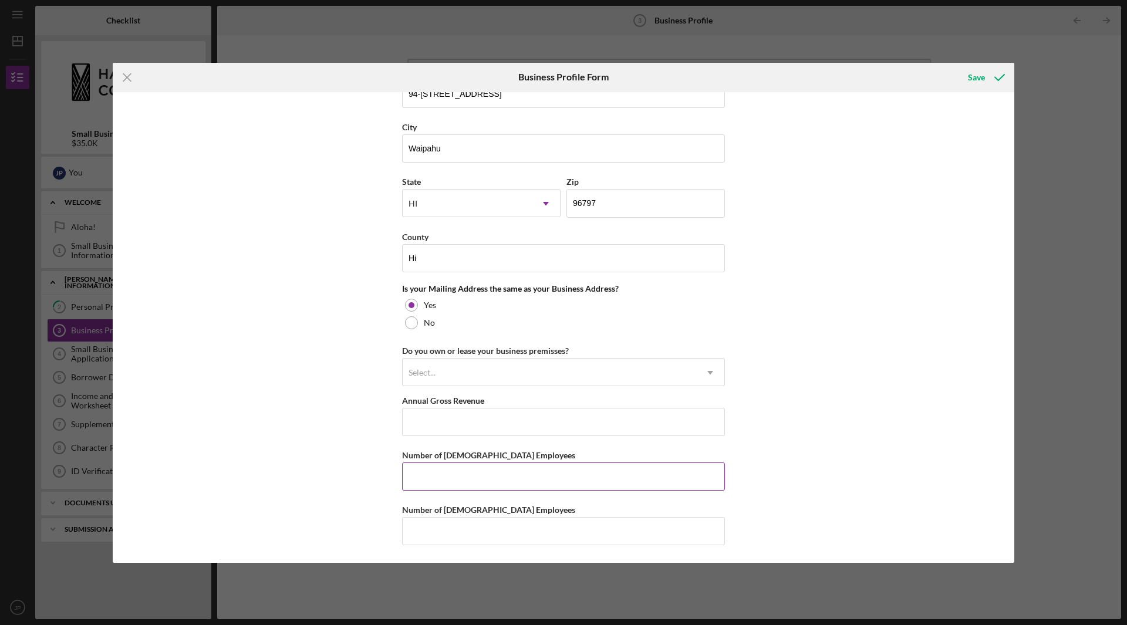
click at [537, 478] on input "Number of [DEMOGRAPHIC_DATA] Employees" at bounding box center [563, 477] width 323 height 28
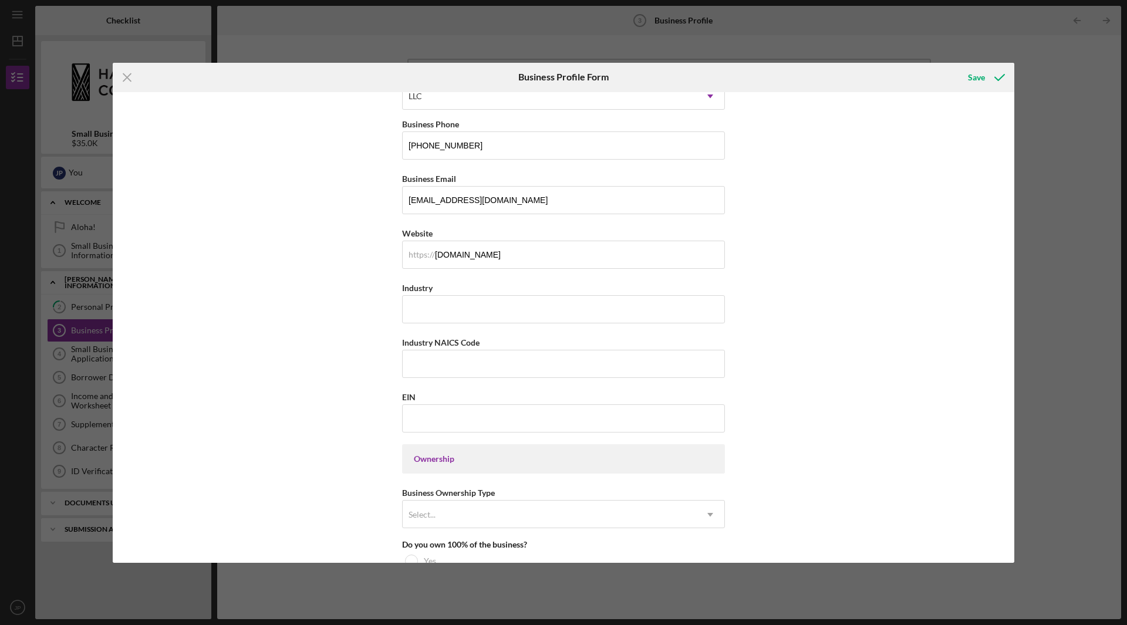
scroll to position [184, 0]
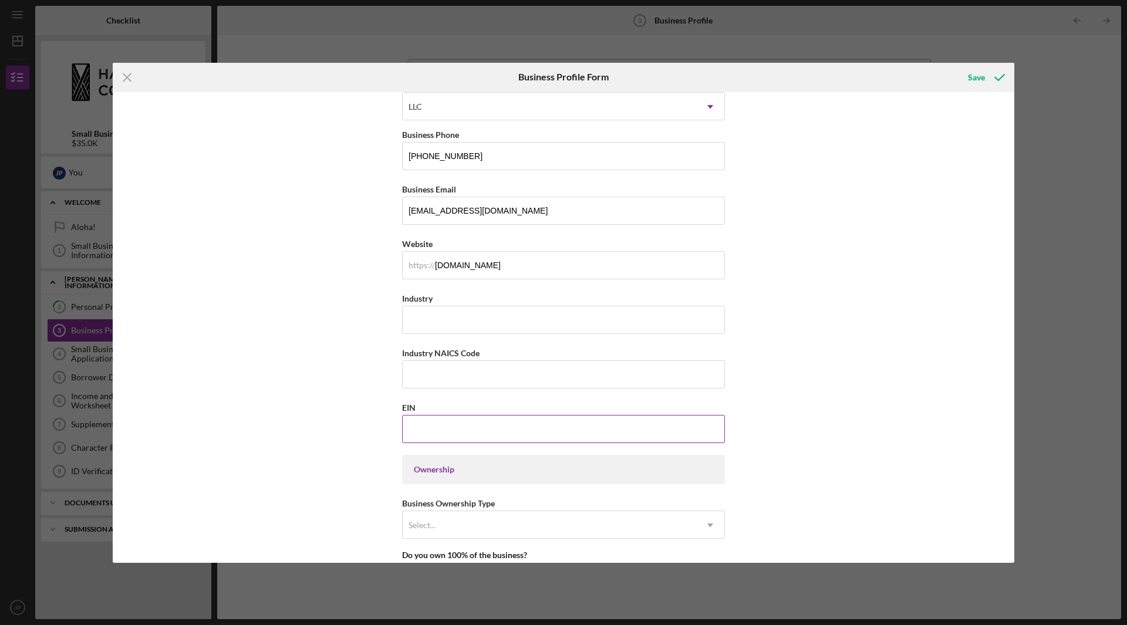
type input "2"
click at [497, 431] on input "EIN" at bounding box center [563, 429] width 323 height 28
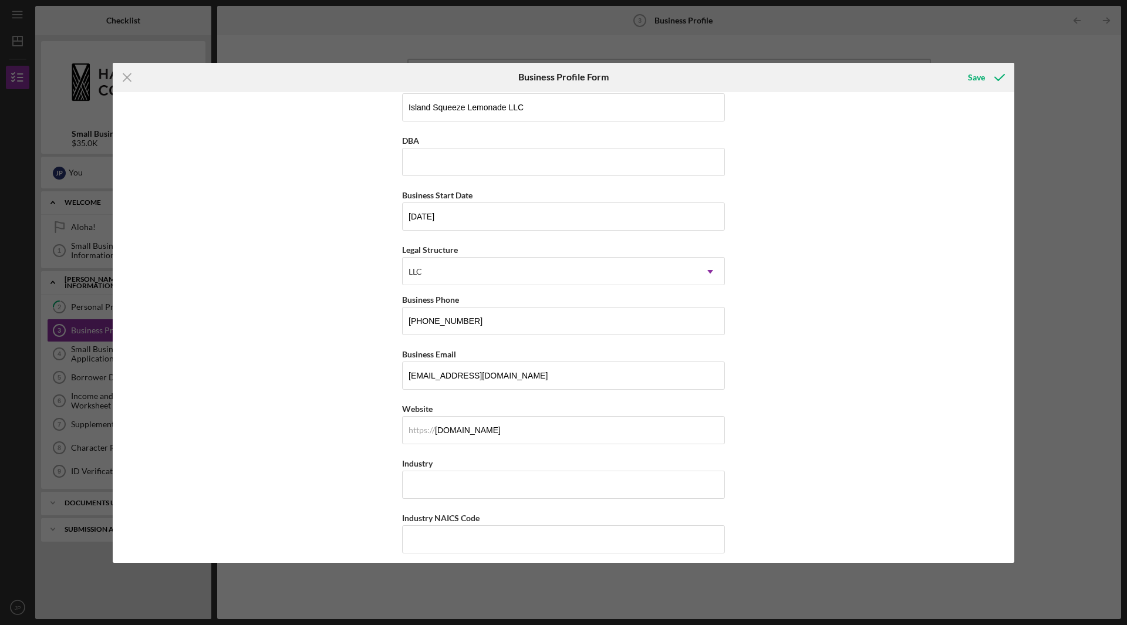
scroll to position [0, 0]
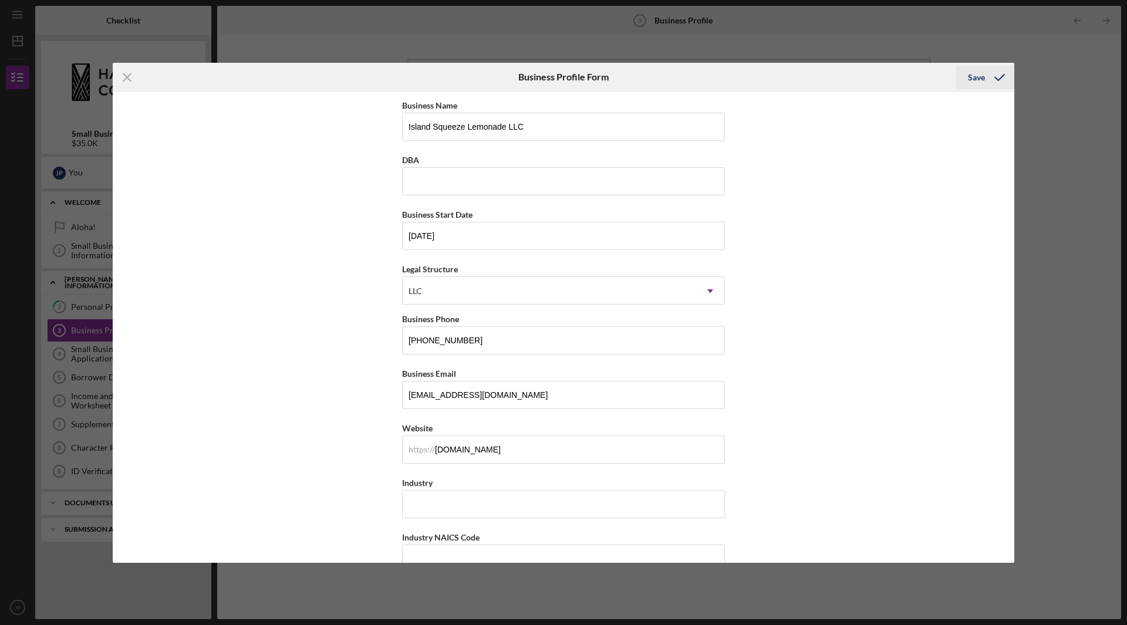
type input "[US_EMPLOYER_IDENTIFICATION_NUMBER]"
click at [980, 75] on div "Save" at bounding box center [976, 77] width 17 height 23
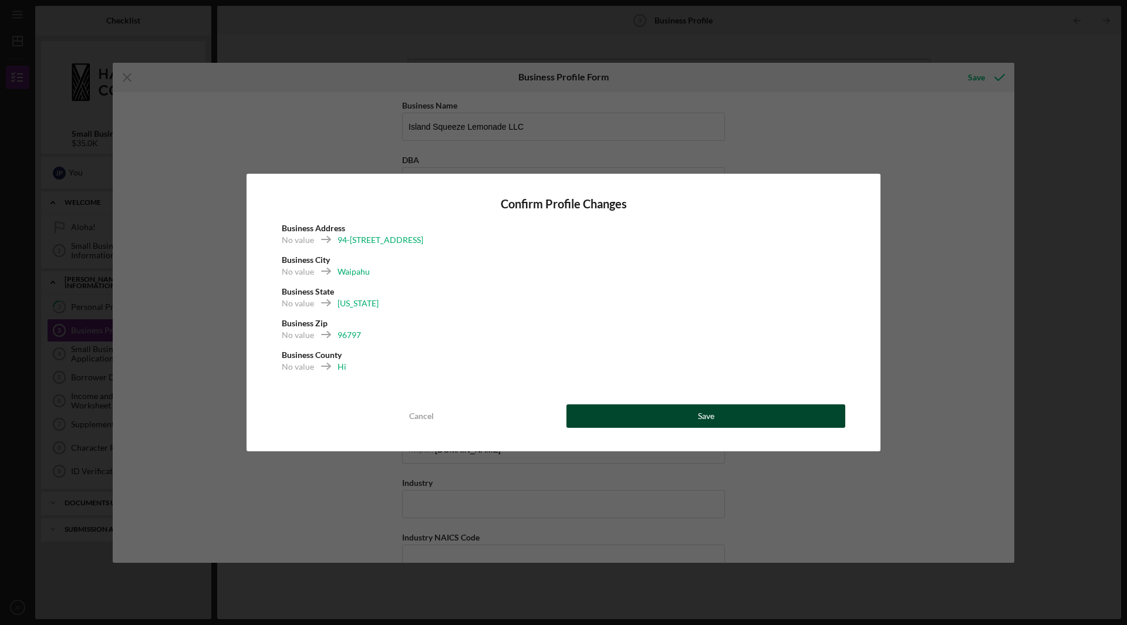
click at [716, 423] on button "Save" at bounding box center [706, 415] width 279 height 23
click at [884, 28] on div "Confirm Profile Changes Business Address No value 94-[GEOGRAPHIC_DATA] [GEOGRAP…" at bounding box center [563, 312] width 1127 height 625
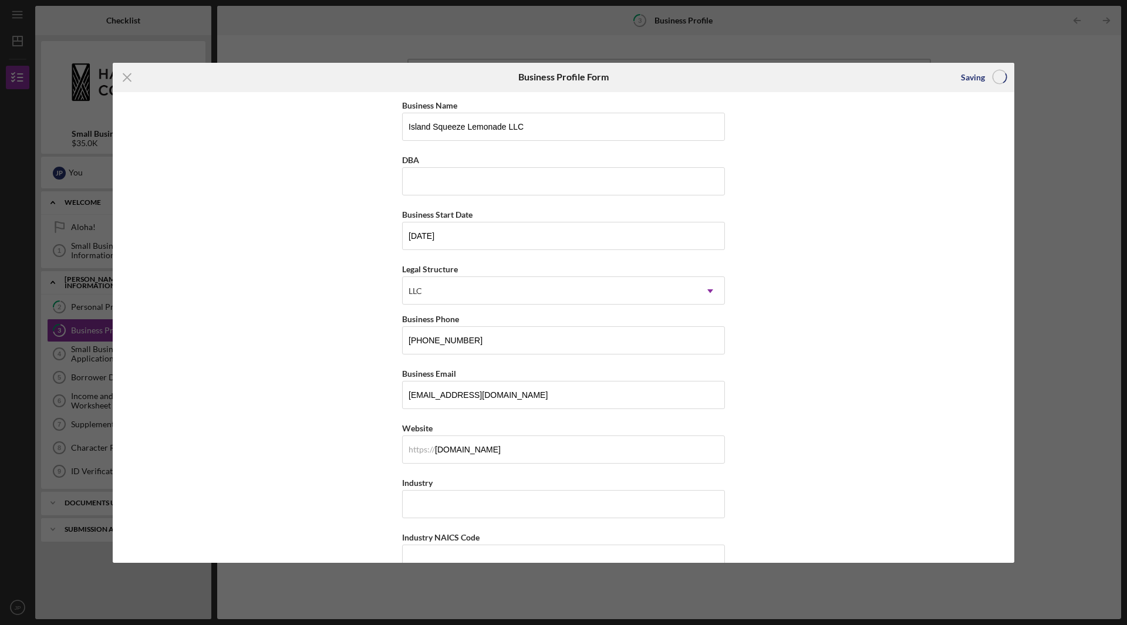
click at [922, 37] on div "Icon/Menu Close Business Profile Form Saving Business Name Island Squeeze Lemon…" at bounding box center [563, 312] width 1127 height 625
click at [127, 76] on line at bounding box center [127, 77] width 8 height 8
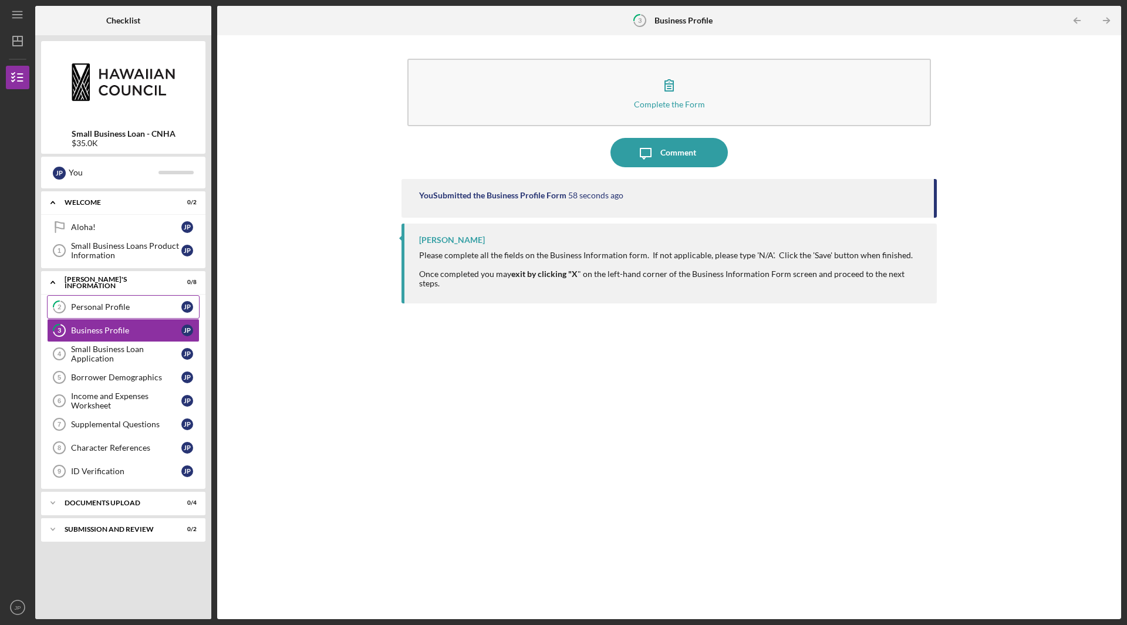
click at [151, 302] on div "Personal Profile" at bounding box center [126, 306] width 110 height 9
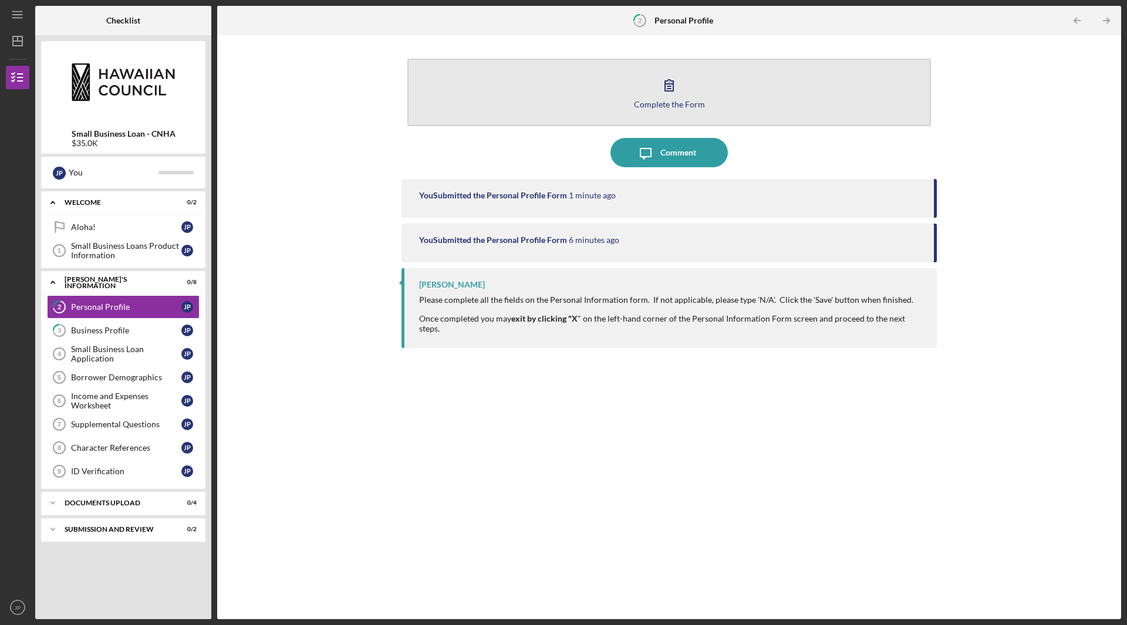
click at [645, 102] on div "Complete the Form" at bounding box center [669, 104] width 71 height 9
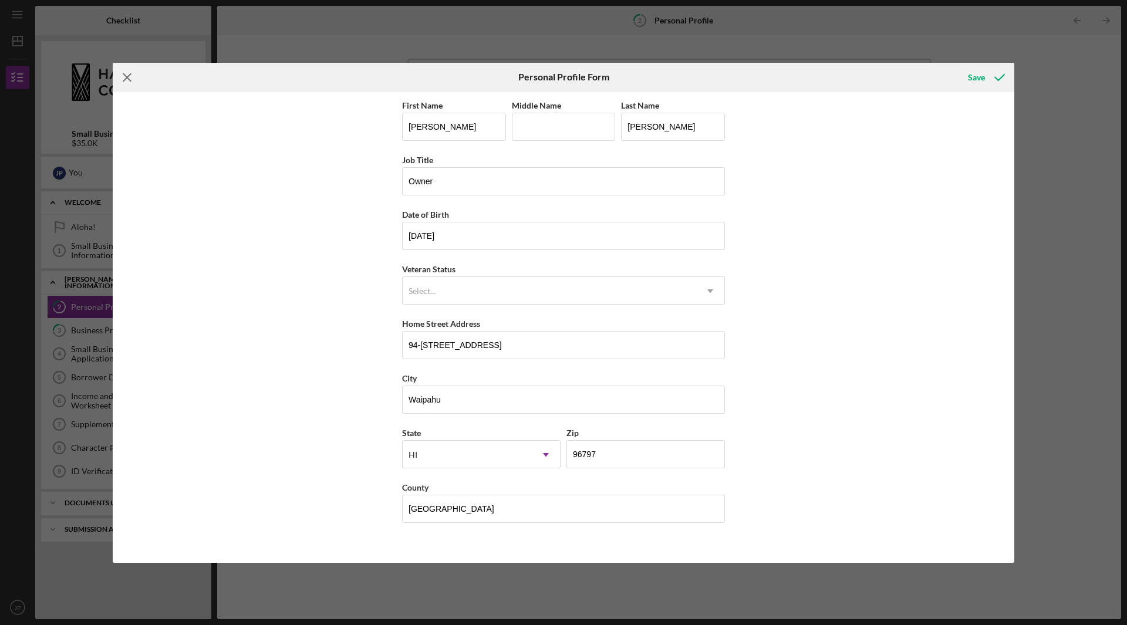
click at [128, 76] on line at bounding box center [127, 77] width 8 height 8
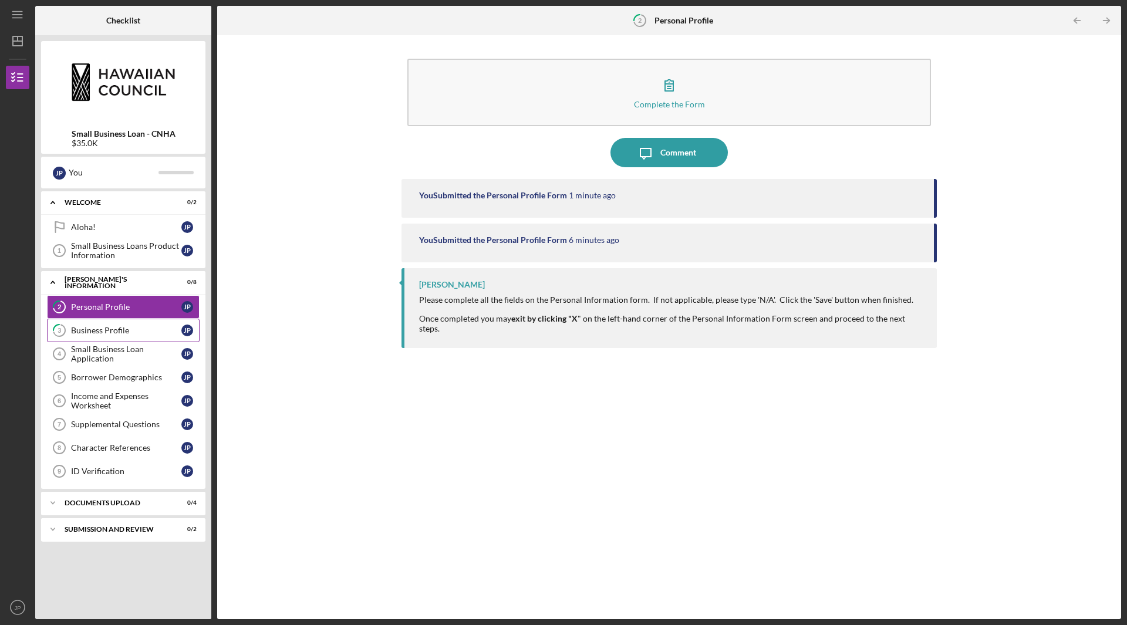
click at [130, 328] on div "Business Profile" at bounding box center [126, 330] width 110 height 9
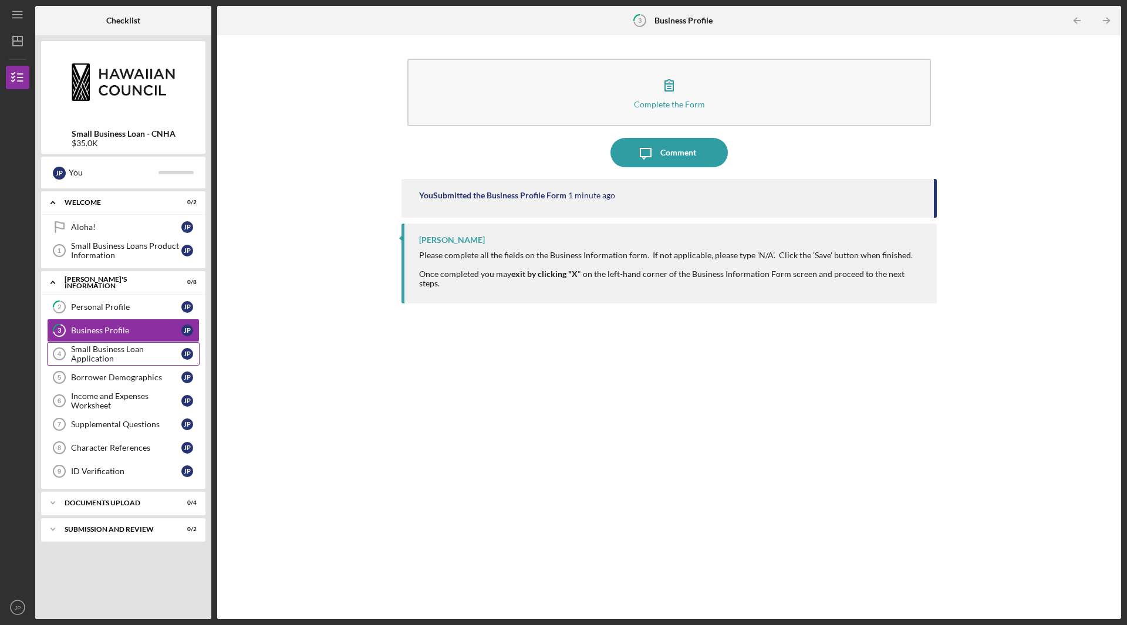
click at [114, 355] on div "Small Business Loan Application" at bounding box center [126, 354] width 110 height 19
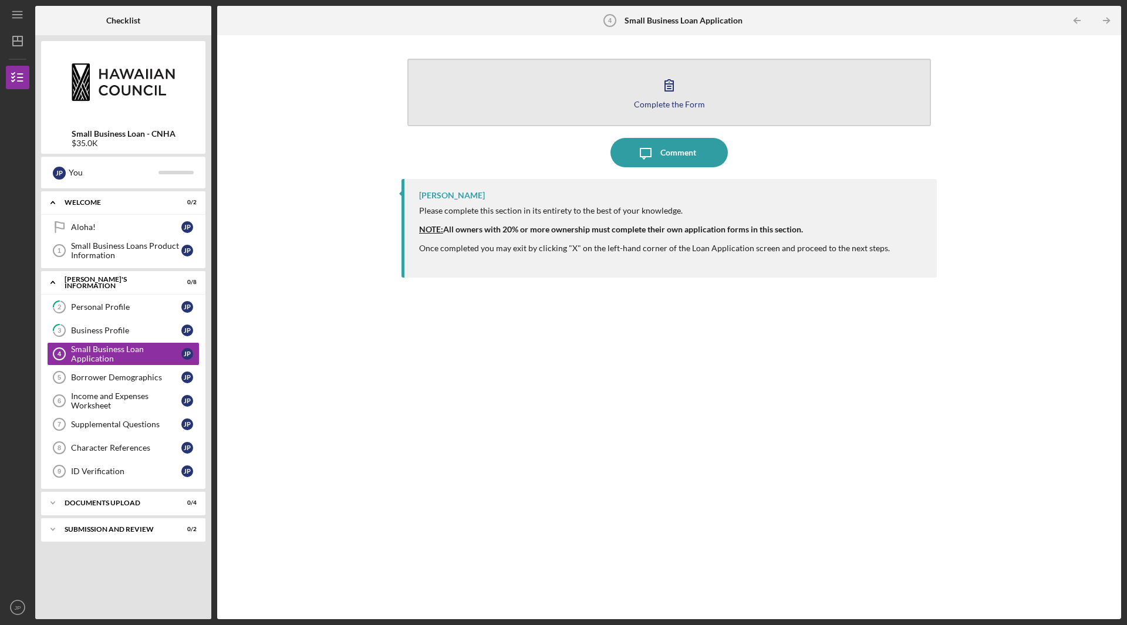
click at [615, 86] on button "Complete the Form Form" at bounding box center [669, 93] width 524 height 68
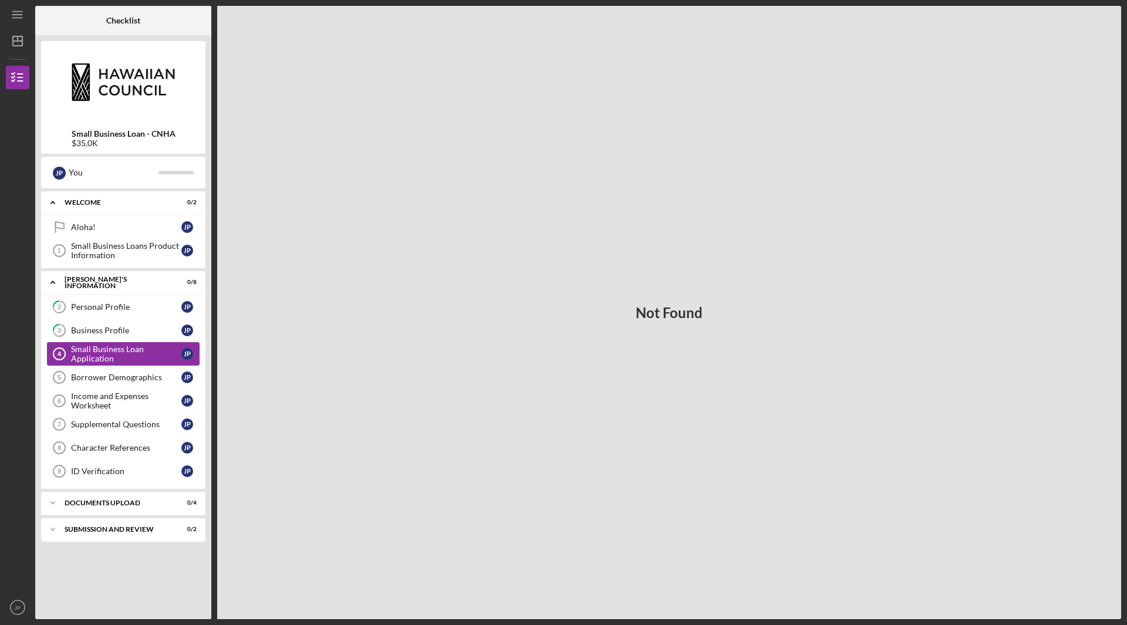
click at [98, 353] on div "Small Business Loan Application" at bounding box center [126, 354] width 110 height 19
click at [129, 378] on div "Borrower Demographics" at bounding box center [126, 377] width 110 height 9
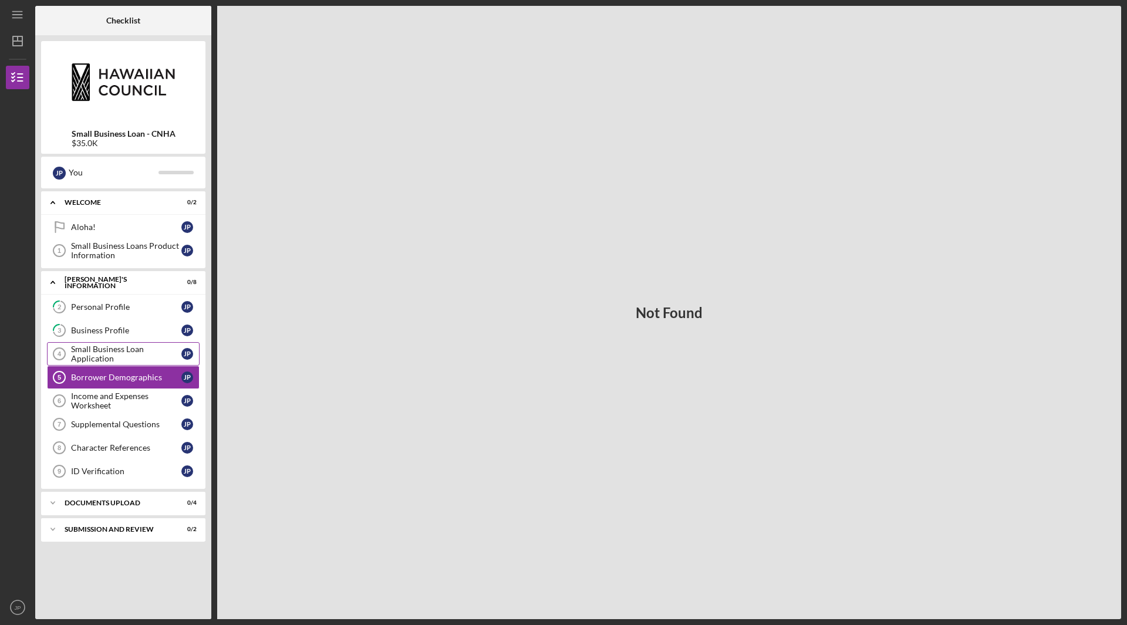
click at [120, 351] on div "Small Business Loan Application" at bounding box center [126, 354] width 110 height 19
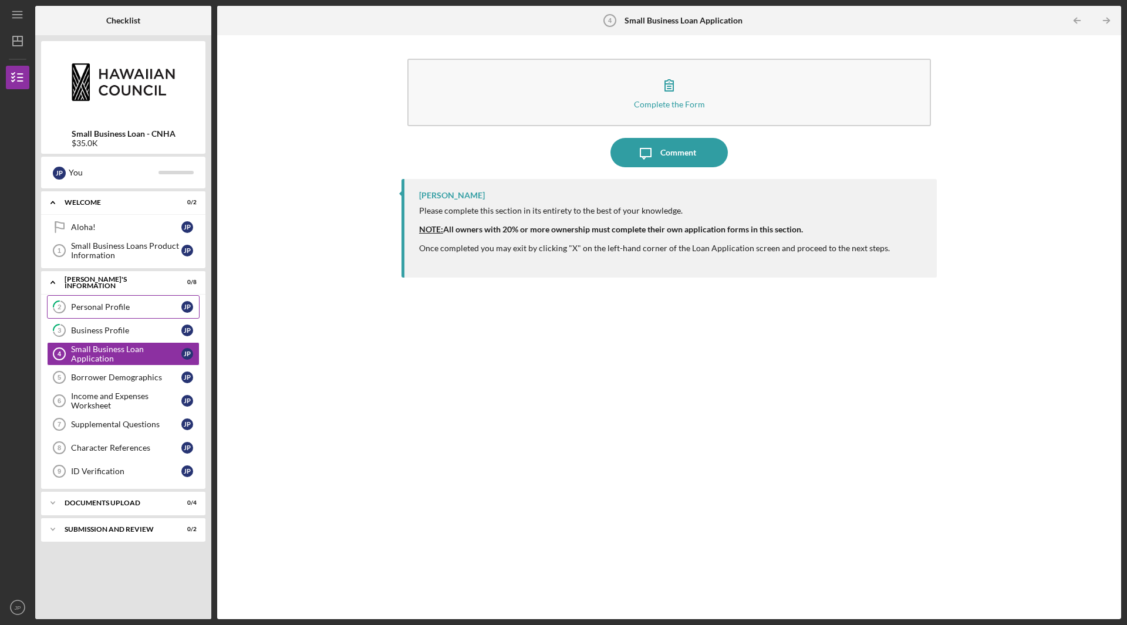
click at [133, 304] on div "Personal Profile" at bounding box center [126, 306] width 110 height 9
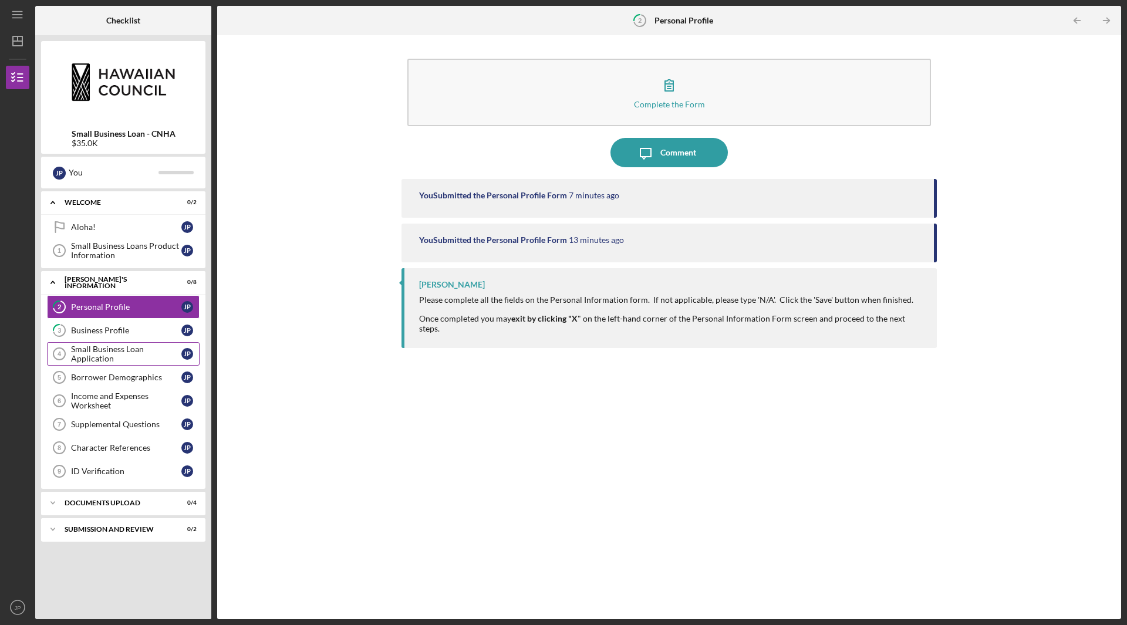
click at [125, 353] on div "Small Business Loan Application" at bounding box center [126, 354] width 110 height 19
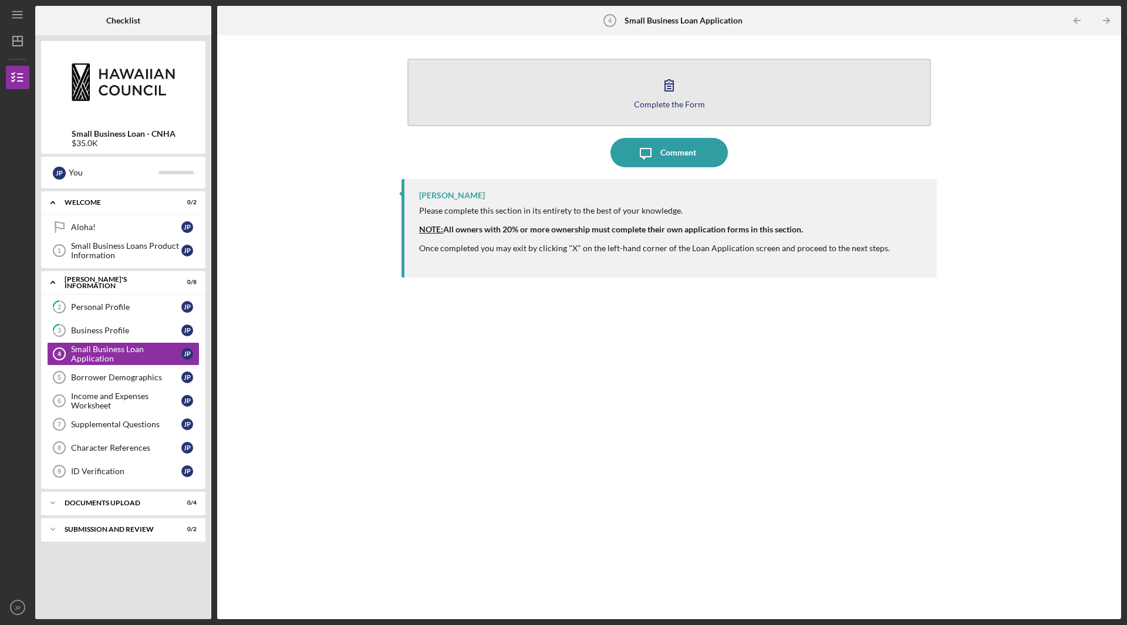
click at [551, 74] on button "Complete the Form Form" at bounding box center [669, 93] width 524 height 68
